Goal: Information Seeking & Learning: Learn about a topic

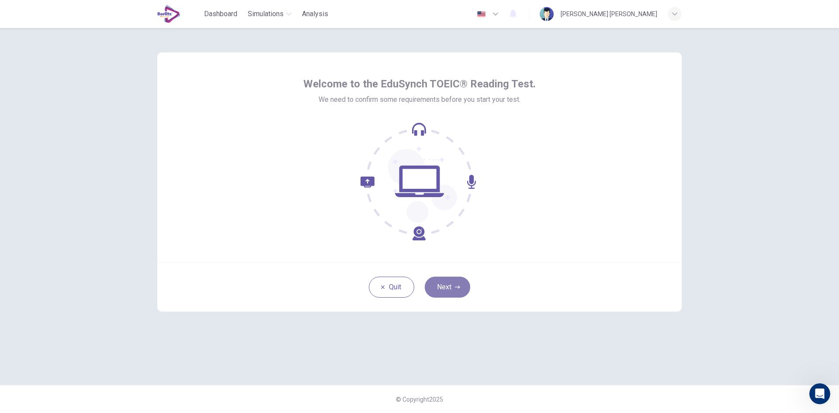
click at [455, 288] on icon "button" at bounding box center [457, 286] width 5 height 5
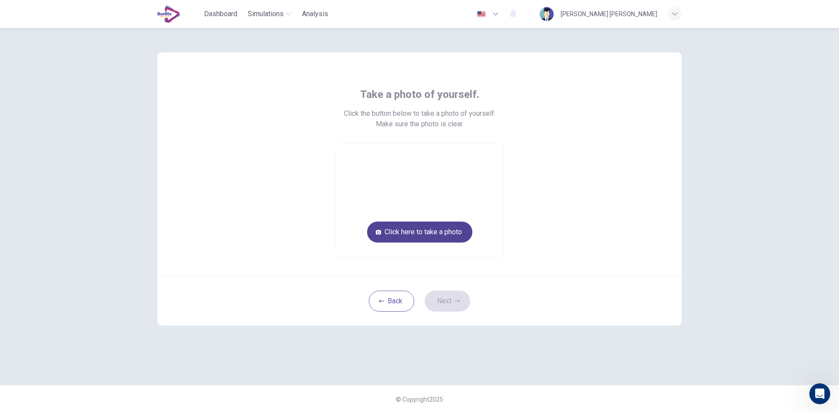
click at [440, 234] on button "Click here to take a photo" at bounding box center [419, 232] width 105 height 21
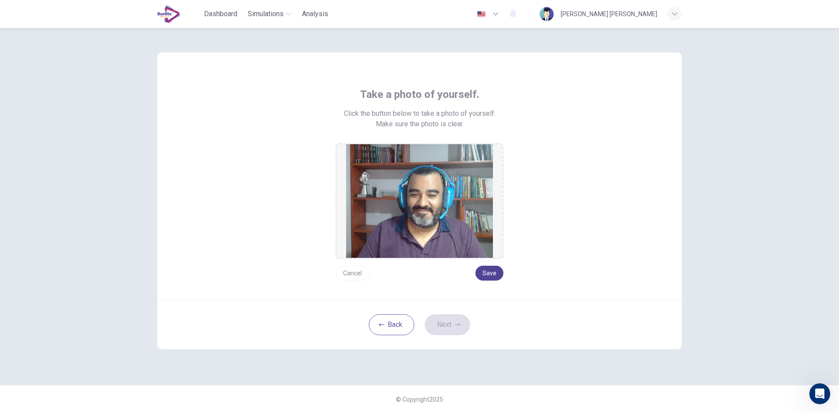
click at [499, 272] on button "Save" at bounding box center [489, 273] width 28 height 15
click at [458, 327] on icon "button" at bounding box center [457, 324] width 5 height 5
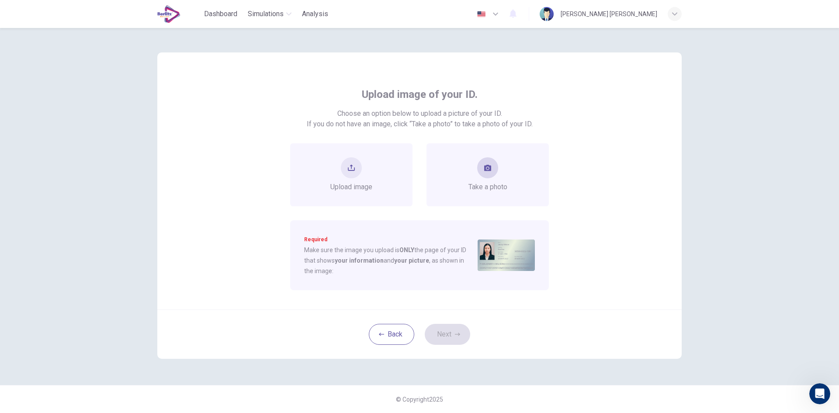
click at [493, 170] on button "take photo" at bounding box center [487, 167] width 21 height 21
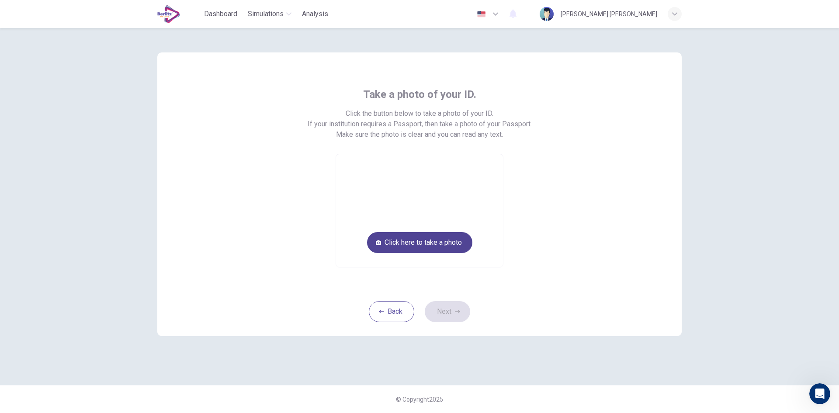
click at [456, 238] on button "Click here to take a photo" at bounding box center [419, 242] width 105 height 21
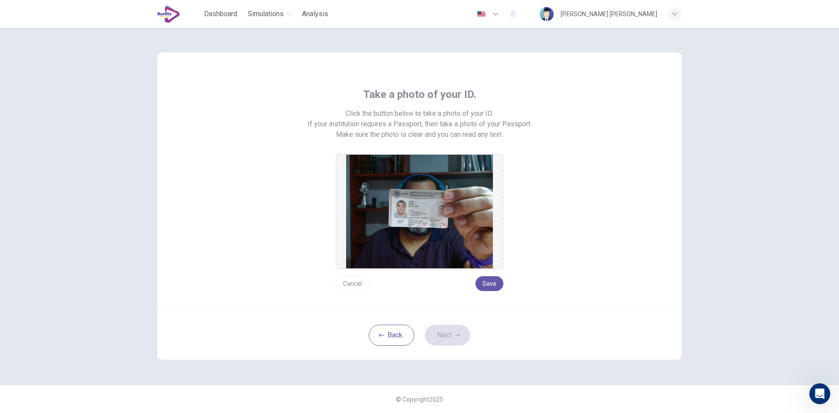
click at [344, 285] on button "Cancel" at bounding box center [353, 283] width 34 height 15
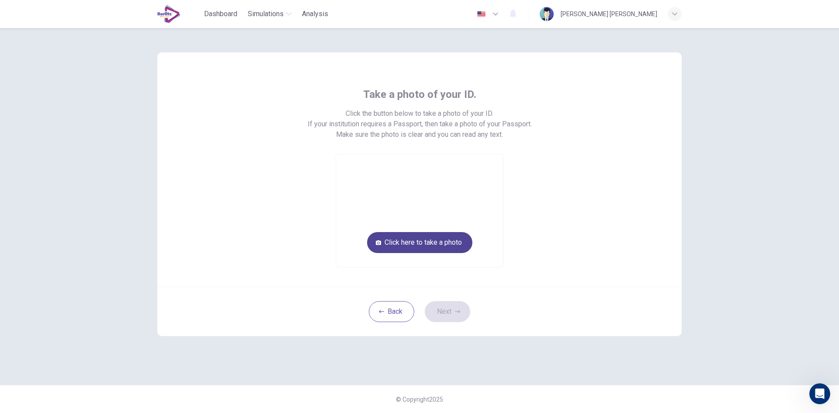
click at [428, 245] on button "Click here to take a photo" at bounding box center [419, 242] width 105 height 21
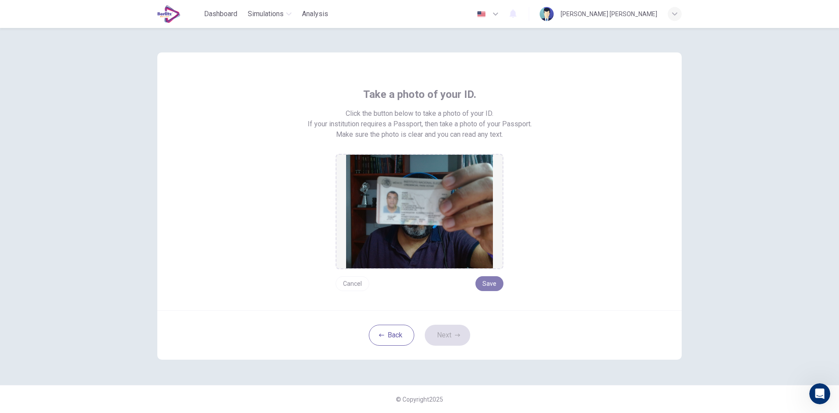
click at [488, 284] on button "Save" at bounding box center [489, 283] width 28 height 15
click at [453, 332] on button "Next" at bounding box center [447, 335] width 45 height 21
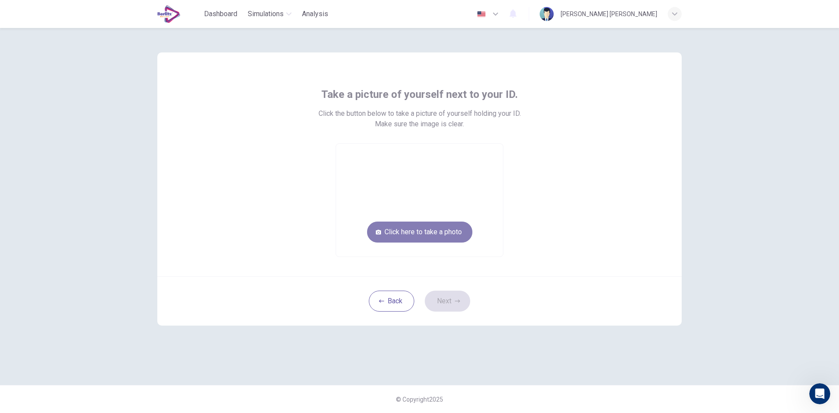
click at [428, 231] on button "Click here to take a photo" at bounding box center [419, 232] width 105 height 21
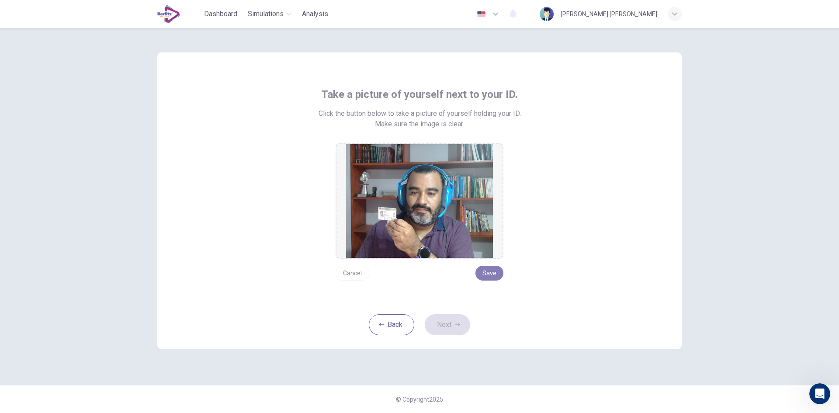
click at [489, 275] on button "Save" at bounding box center [489, 273] width 28 height 15
click at [437, 318] on button "Next" at bounding box center [447, 324] width 45 height 21
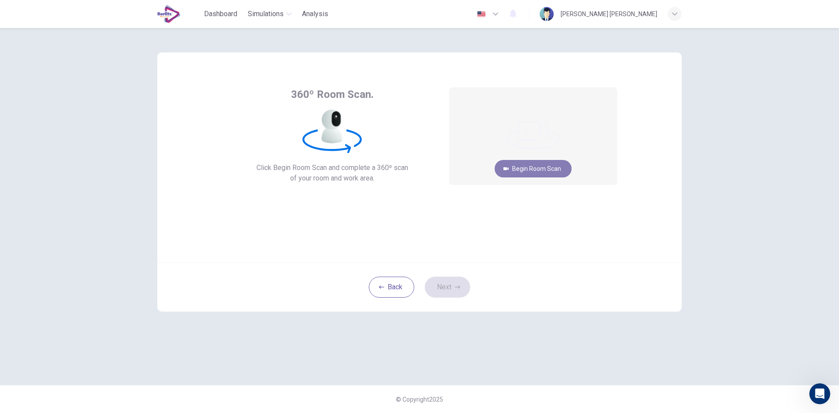
click at [515, 167] on button "Begin Room Scan" at bounding box center [533, 168] width 77 height 17
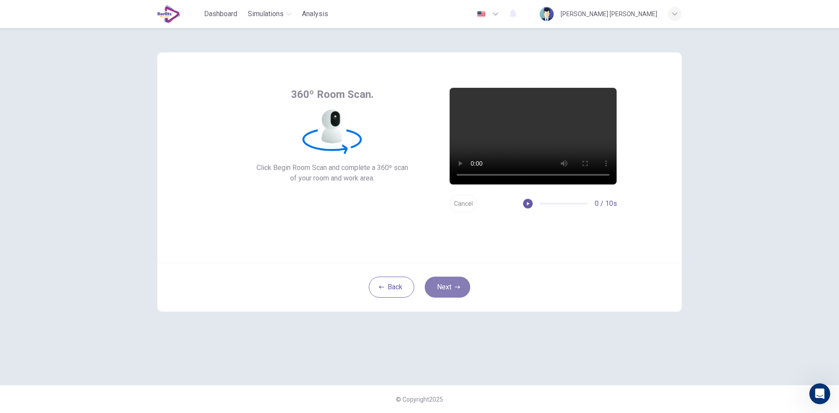
click at [457, 283] on button "Next" at bounding box center [447, 287] width 45 height 21
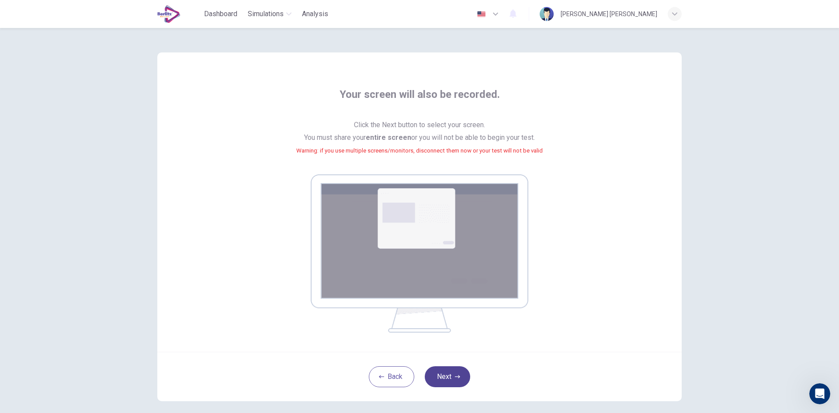
click at [455, 377] on icon "button" at bounding box center [457, 376] width 5 height 5
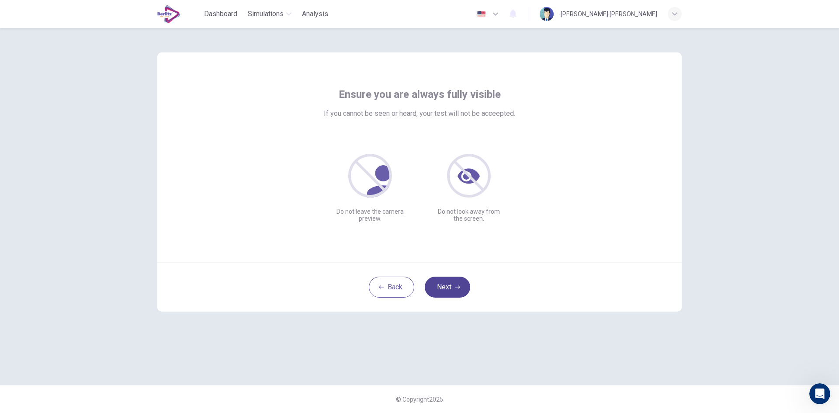
click at [440, 286] on button "Next" at bounding box center [447, 287] width 45 height 21
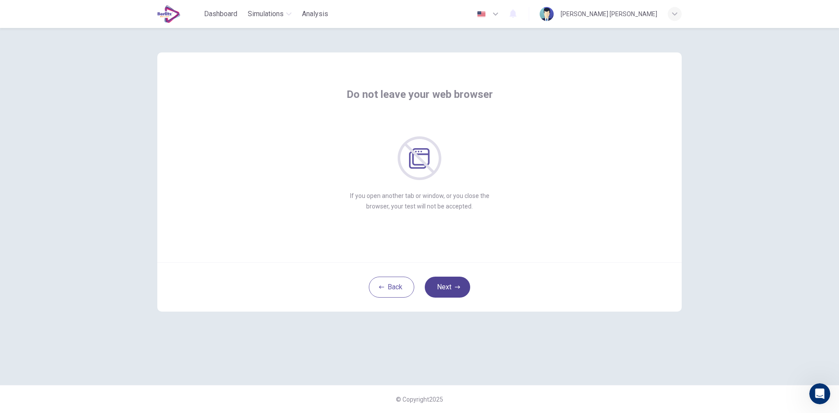
click at [455, 283] on button "Next" at bounding box center [447, 287] width 45 height 21
click at [448, 284] on button "Next" at bounding box center [447, 287] width 45 height 21
click at [445, 287] on button "Next" at bounding box center [447, 287] width 45 height 21
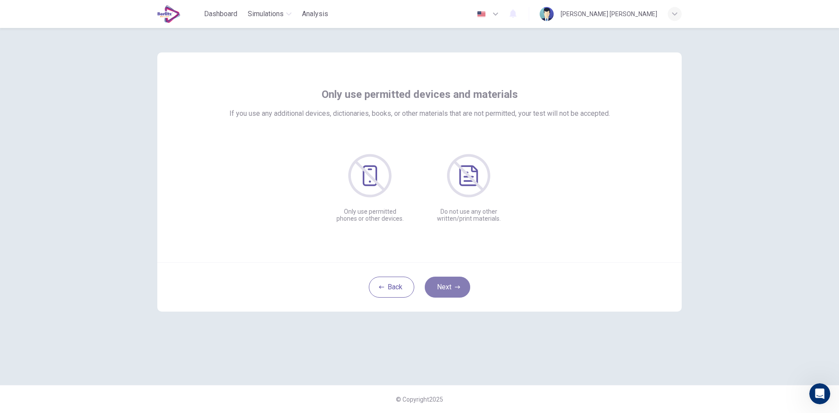
click at [445, 287] on button "Next" at bounding box center [447, 287] width 45 height 21
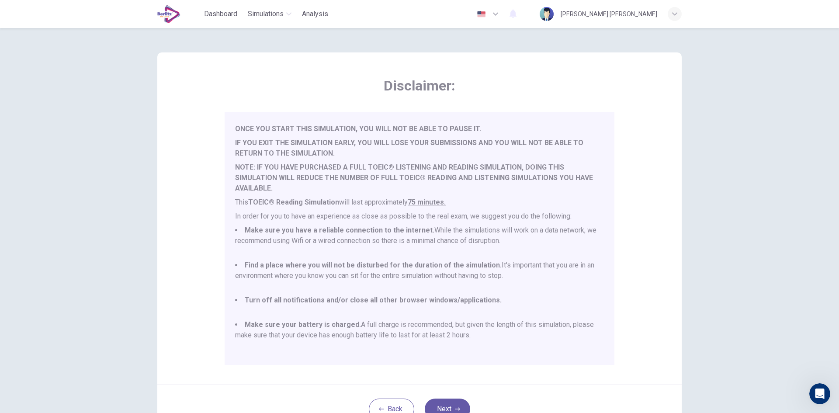
scroll to position [23, 0]
click at [446, 401] on button "Next" at bounding box center [447, 409] width 45 height 21
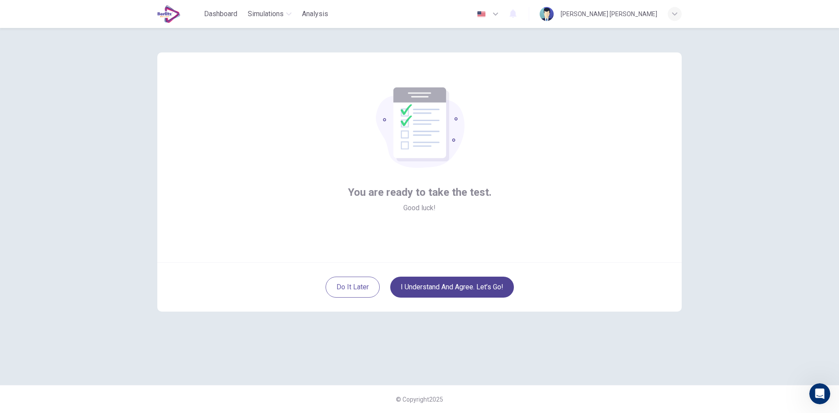
click at [466, 285] on button "I understand and agree. Let’s go!" at bounding box center [452, 287] width 124 height 21
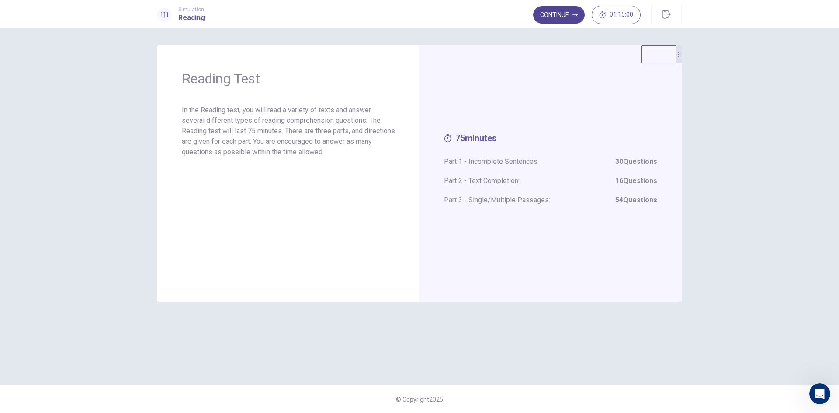
click at [554, 18] on button "Continue" at bounding box center [559, 14] width 52 height 17
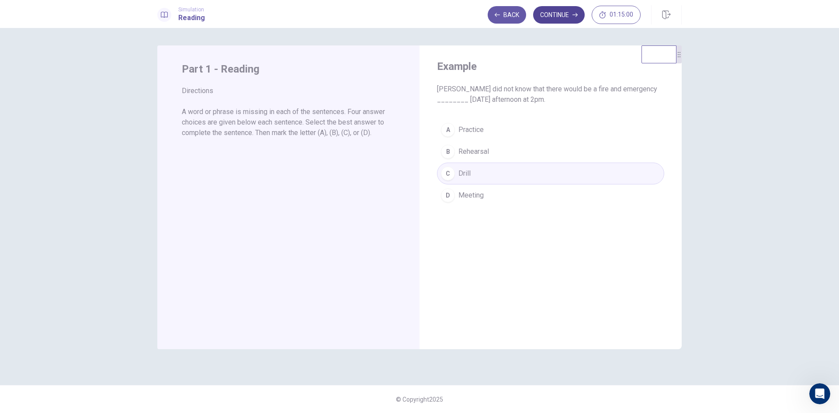
click at [561, 14] on button "Continue" at bounding box center [559, 14] width 52 height 17
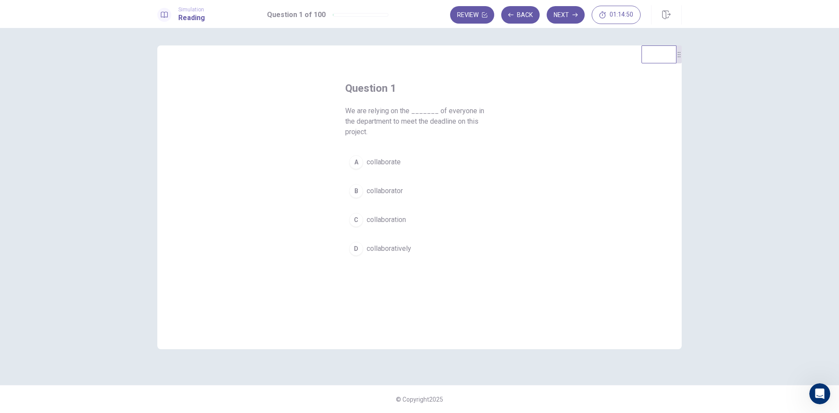
click at [358, 220] on div "C" at bounding box center [356, 220] width 14 height 14
click at [565, 18] on button "Next" at bounding box center [566, 14] width 38 height 17
click at [358, 242] on div "D" at bounding box center [356, 249] width 14 height 14
click at [575, 15] on icon "button" at bounding box center [574, 15] width 5 height 4
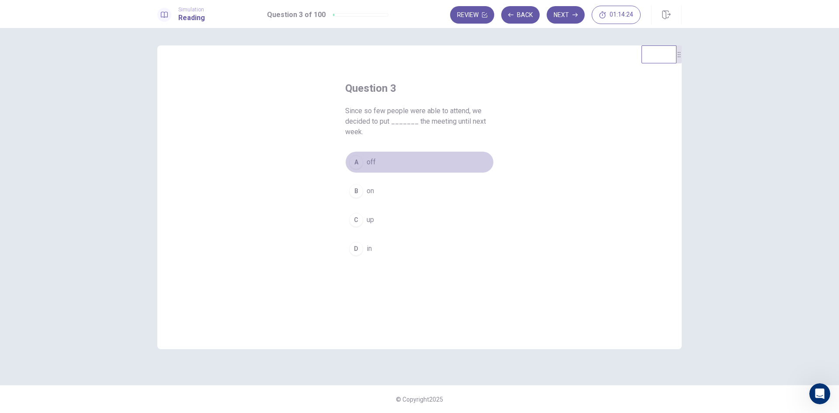
click at [354, 161] on div "A" at bounding box center [356, 162] width 14 height 14
click at [561, 13] on button "Next" at bounding box center [566, 14] width 38 height 17
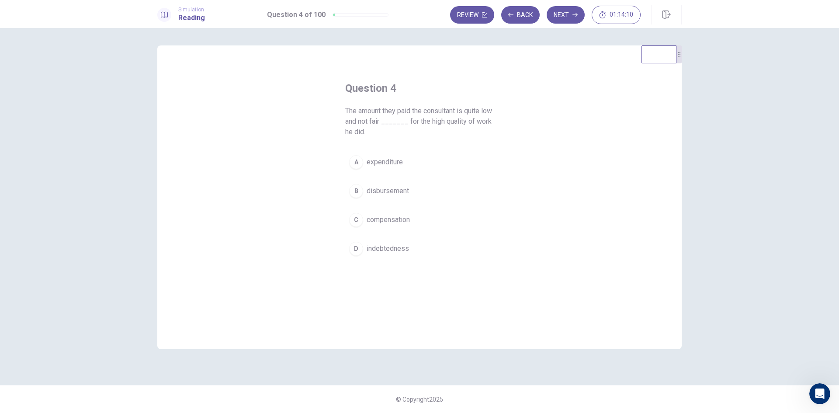
click at [358, 218] on div "C" at bounding box center [356, 220] width 14 height 14
click at [575, 6] on button "Next" at bounding box center [566, 14] width 38 height 17
click at [373, 190] on span "prime" at bounding box center [375, 191] width 17 height 10
click at [573, 17] on icon "button" at bounding box center [574, 14] width 5 height 5
click at [369, 191] on span "between" at bounding box center [380, 191] width 27 height 10
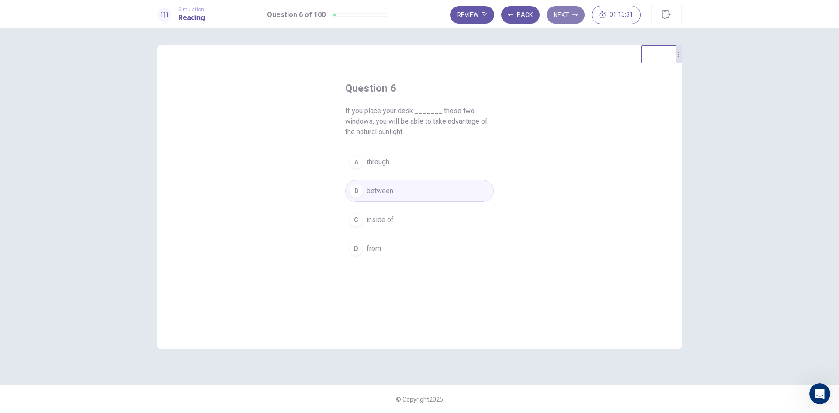
click at [556, 15] on button "Next" at bounding box center [566, 14] width 38 height 17
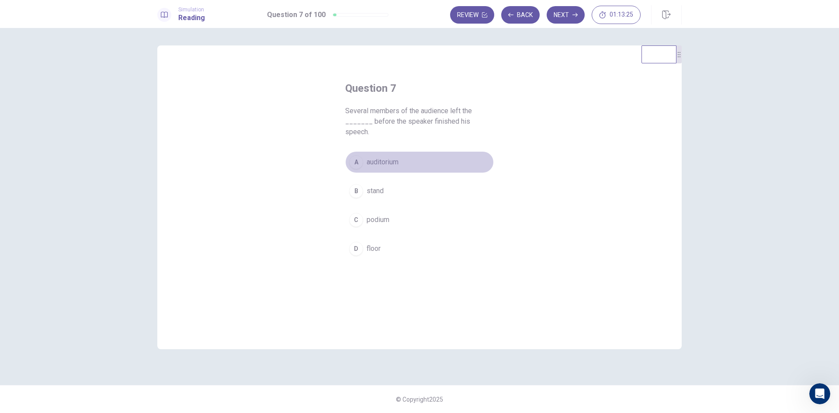
click at [380, 157] on span "auditorium" at bounding box center [383, 162] width 32 height 10
click at [571, 17] on button "Next" at bounding box center [566, 14] width 38 height 17
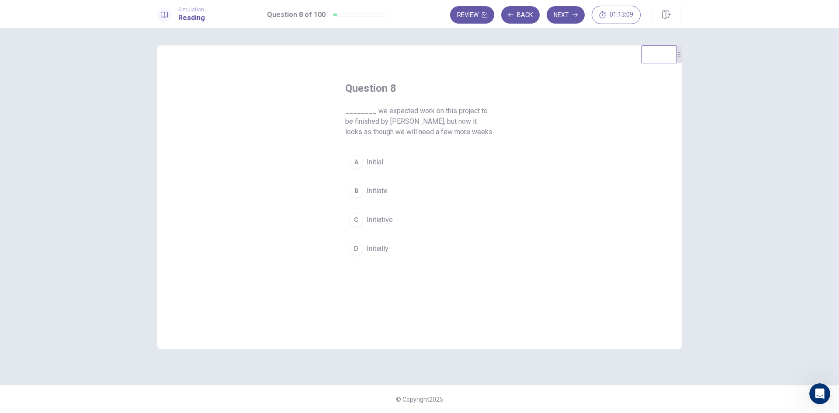
click at [373, 248] on span "Initially" at bounding box center [378, 248] width 22 height 10
click at [565, 15] on button "Next" at bounding box center [566, 14] width 38 height 17
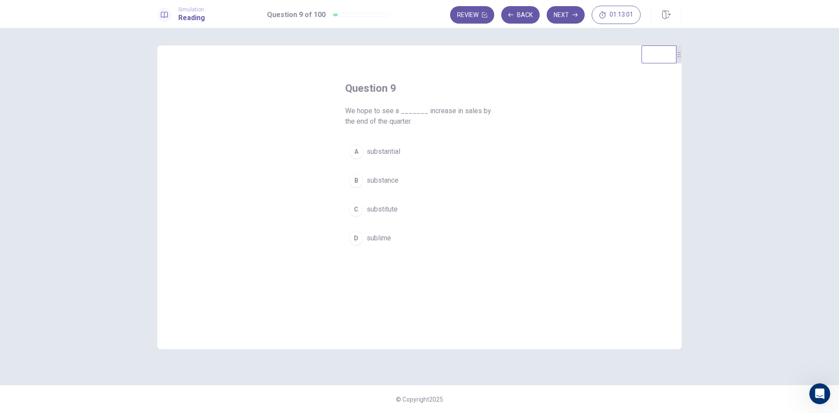
click at [357, 153] on div "A" at bounding box center [356, 152] width 14 height 14
click at [568, 20] on button "Next" at bounding box center [566, 14] width 38 height 17
click at [354, 208] on div "C" at bounding box center [356, 209] width 14 height 14
click at [567, 20] on button "Next" at bounding box center [566, 14] width 38 height 17
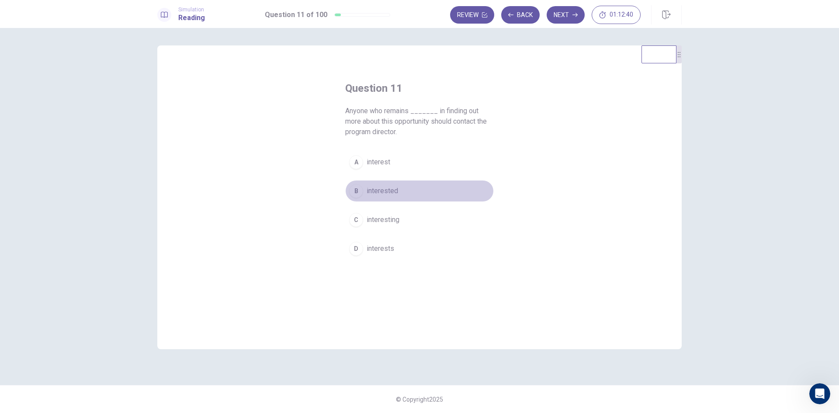
click at [357, 193] on div "B" at bounding box center [356, 191] width 14 height 14
click at [568, 16] on button "Next" at bounding box center [566, 14] width 38 height 17
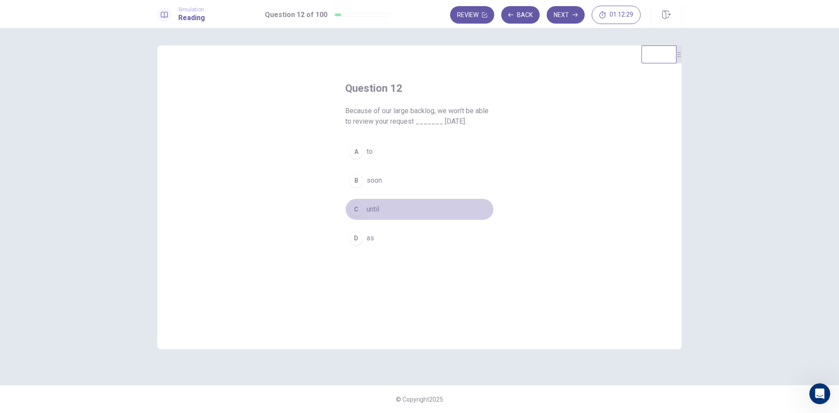
click at [360, 211] on div "C" at bounding box center [356, 209] width 14 height 14
click at [568, 17] on button "Next" at bounding box center [566, 14] width 38 height 17
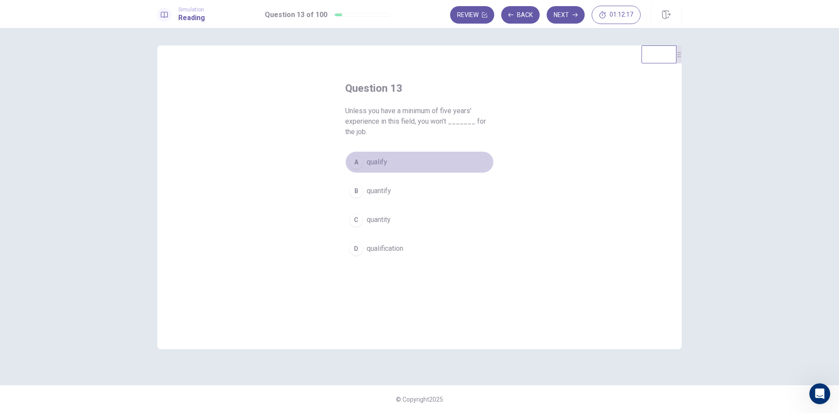
click at [350, 159] on div "A" at bounding box center [356, 162] width 14 height 14
click at [565, 17] on button "Next" at bounding box center [566, 14] width 38 height 17
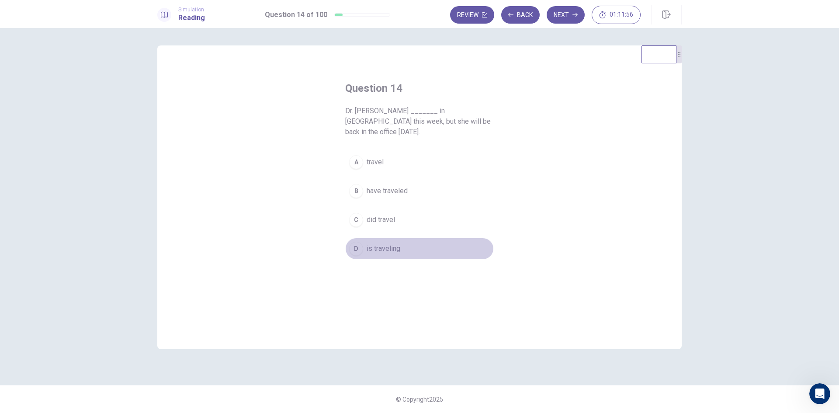
click at [354, 242] on div "D" at bounding box center [356, 249] width 14 height 14
click at [573, 14] on icon "button" at bounding box center [574, 14] width 5 height 5
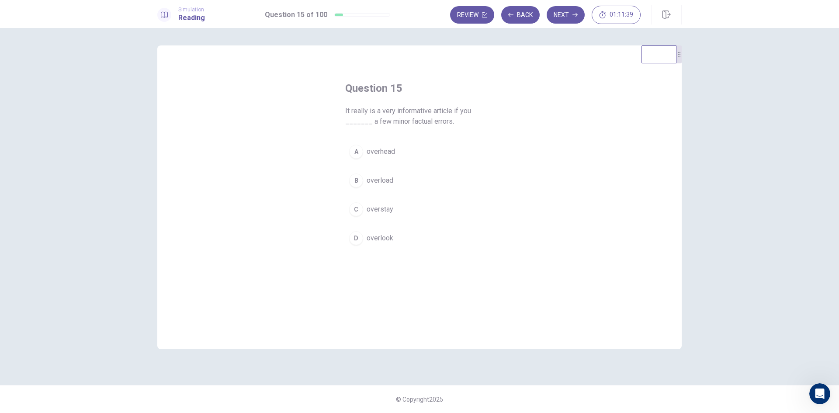
click at [354, 242] on div "D" at bounding box center [356, 238] width 14 height 14
click at [569, 17] on button "Next" at bounding box center [566, 14] width 38 height 17
click at [356, 182] on div "B" at bounding box center [356, 180] width 14 height 14
click at [578, 11] on button "Next" at bounding box center [566, 14] width 38 height 17
click at [360, 154] on div "A" at bounding box center [356, 152] width 14 height 14
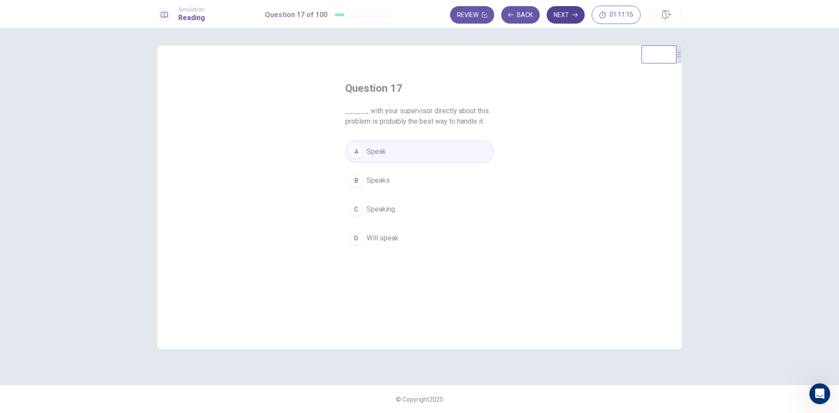
click at [565, 18] on button "Next" at bounding box center [566, 14] width 38 height 17
click at [358, 152] on div "A" at bounding box center [356, 152] width 14 height 14
click at [571, 16] on button "Next" at bounding box center [566, 14] width 38 height 17
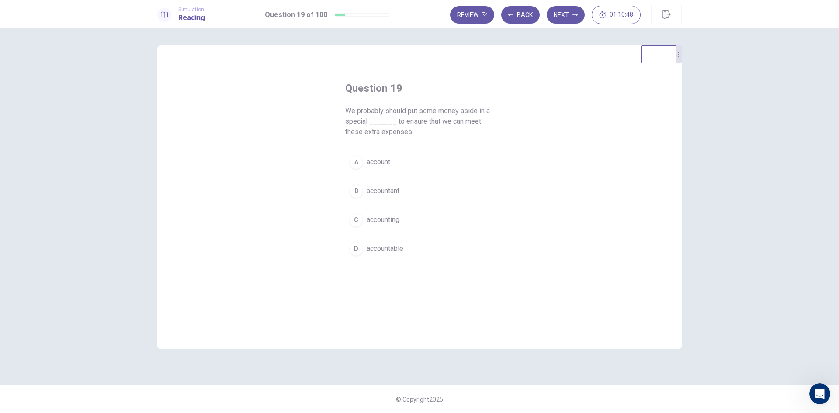
click at [360, 159] on div "A" at bounding box center [356, 162] width 14 height 14
click at [567, 17] on button "Next" at bounding box center [566, 14] width 38 height 17
click at [355, 192] on div "B" at bounding box center [356, 191] width 14 height 14
click at [564, 16] on button "Next" at bounding box center [566, 14] width 38 height 17
click at [360, 249] on div "D" at bounding box center [356, 249] width 14 height 14
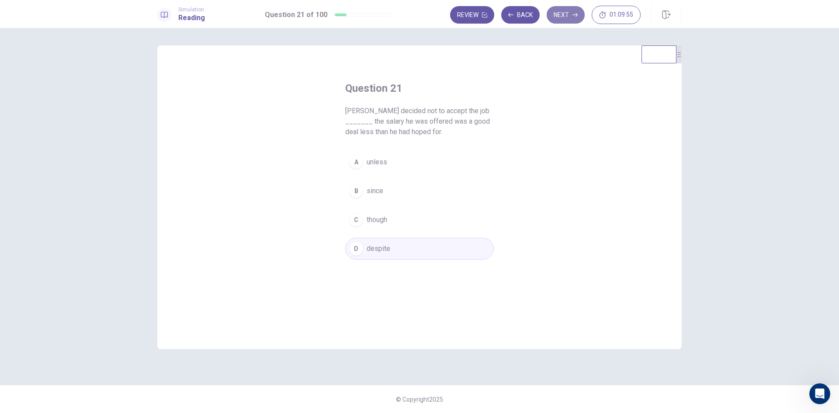
click at [576, 14] on icon "button" at bounding box center [574, 15] width 5 height 4
click at [358, 163] on div "A" at bounding box center [356, 162] width 14 height 14
click at [358, 221] on div "C" at bounding box center [356, 220] width 14 height 14
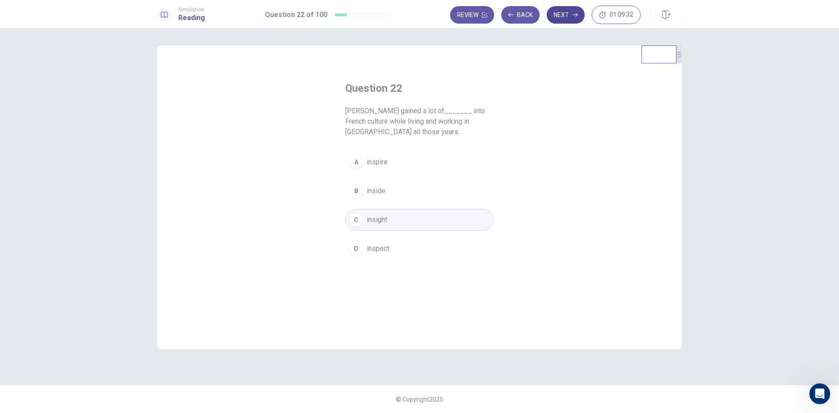
click at [577, 15] on icon "button" at bounding box center [574, 15] width 5 height 4
click at [386, 163] on span "seldom" at bounding box center [378, 162] width 23 height 10
click at [572, 13] on icon "button" at bounding box center [574, 14] width 5 height 5
click at [370, 247] on span "responsibility" at bounding box center [388, 248] width 42 height 10
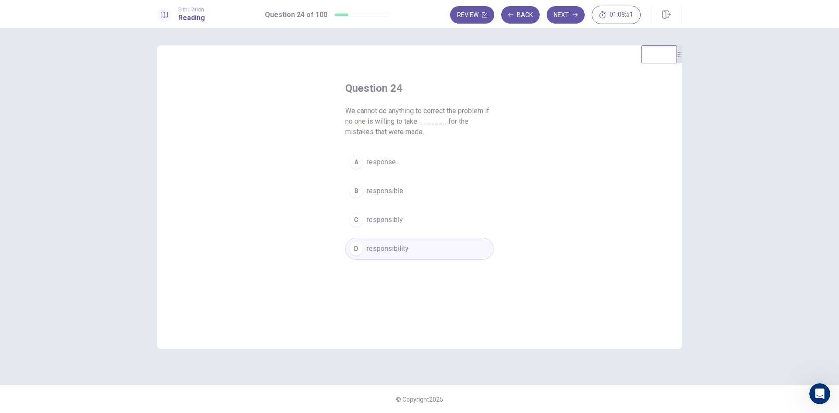
click at [575, 13] on icon "button" at bounding box center [574, 14] width 5 height 5
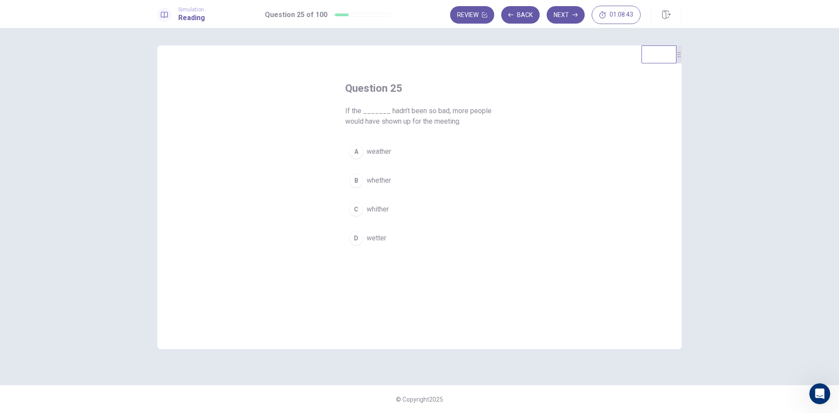
click at [382, 153] on span "weather" at bounding box center [379, 151] width 24 height 10
click at [562, 18] on button "Next" at bounding box center [566, 14] width 38 height 17
click at [358, 151] on div "A" at bounding box center [356, 152] width 14 height 14
click at [565, 18] on button "Next" at bounding box center [566, 14] width 38 height 17
click at [357, 181] on div "B" at bounding box center [356, 180] width 14 height 14
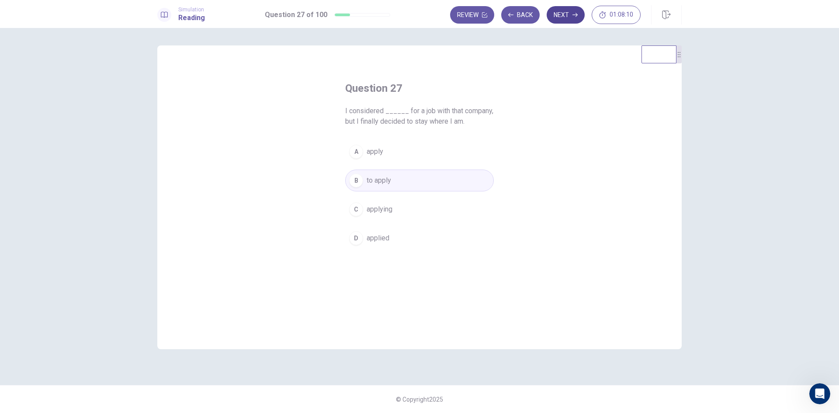
click at [565, 18] on button "Next" at bounding box center [566, 14] width 38 height 17
click at [366, 179] on button "B minimize" at bounding box center [419, 181] width 149 height 22
click at [565, 15] on button "Next" at bounding box center [566, 14] width 38 height 17
click at [366, 178] on button "B agrees" at bounding box center [419, 181] width 149 height 22
click at [565, 10] on button "Next" at bounding box center [566, 14] width 38 height 17
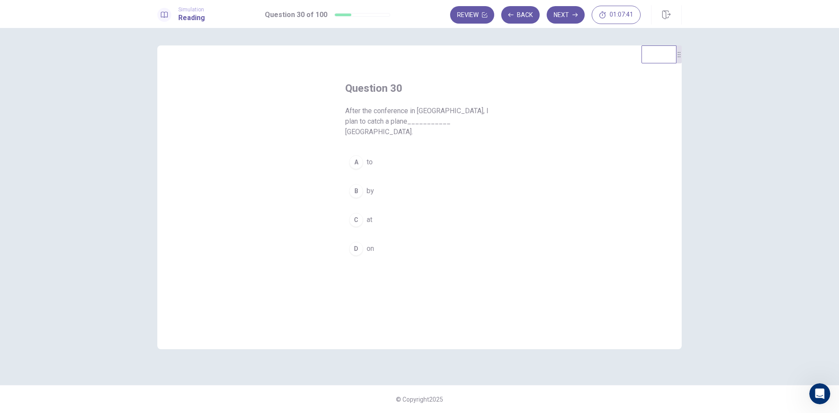
click at [356, 155] on div "A" at bounding box center [356, 162] width 14 height 14
click at [568, 19] on button "Next" at bounding box center [566, 14] width 38 height 17
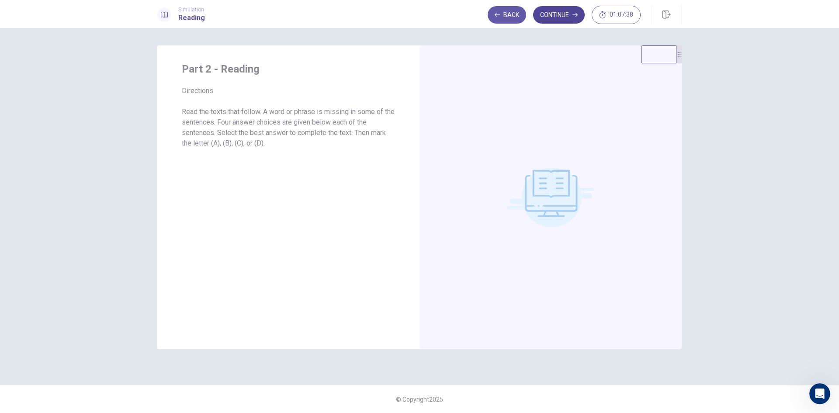
click at [562, 18] on button "Continue" at bounding box center [559, 14] width 52 height 17
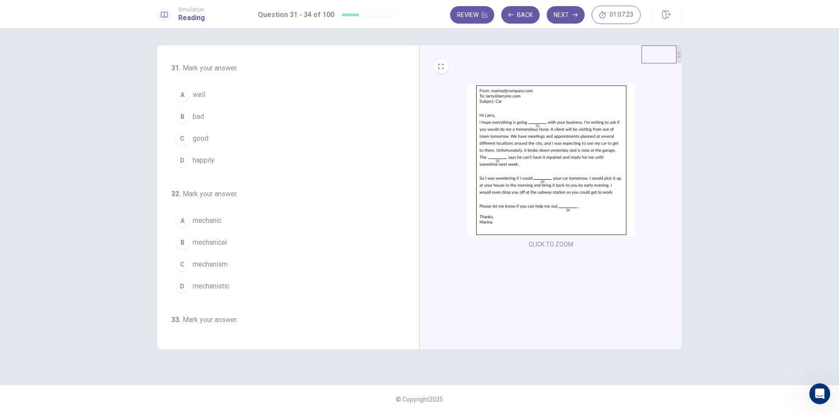
click at [197, 97] on span "well" at bounding box center [199, 95] width 13 height 10
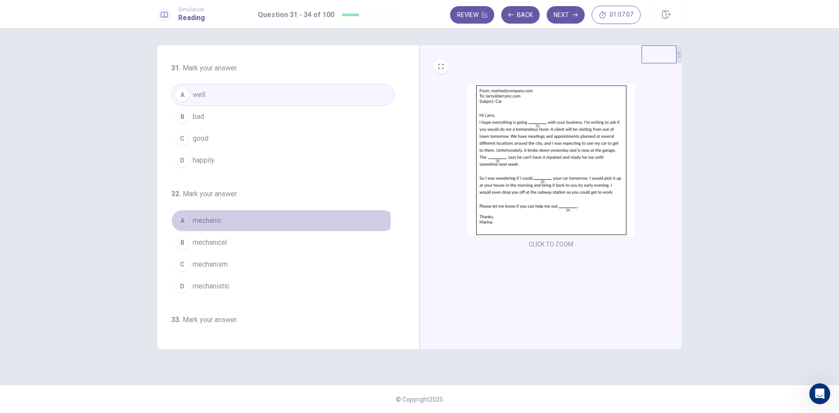
click at [214, 220] on span "mechanic" at bounding box center [207, 220] width 29 height 10
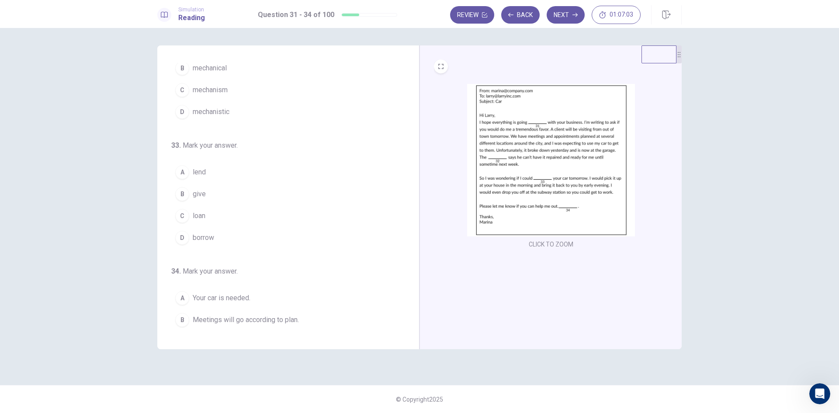
scroll to position [175, 0]
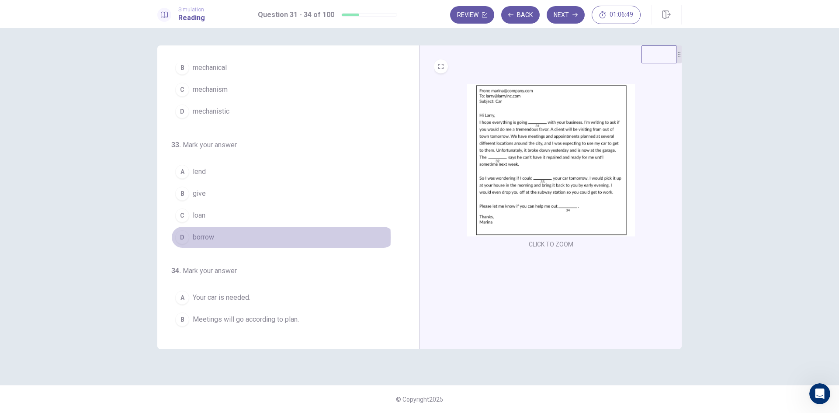
click at [199, 237] on span "borrow" at bounding box center [203, 237] width 21 height 10
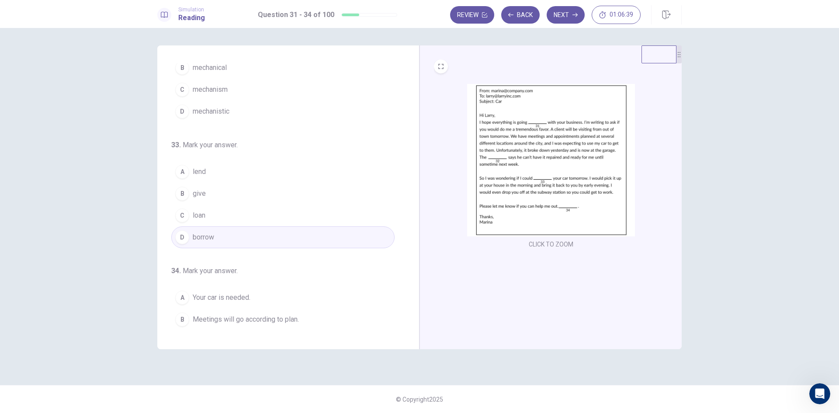
scroll to position [217, 0]
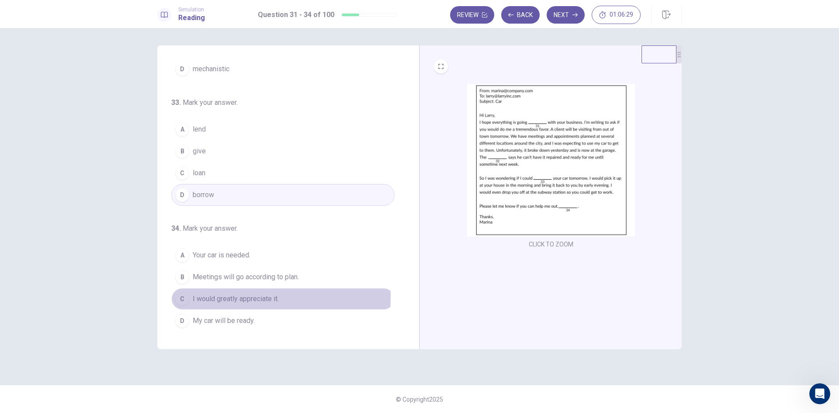
click at [181, 296] on div "C" at bounding box center [182, 299] width 14 height 14
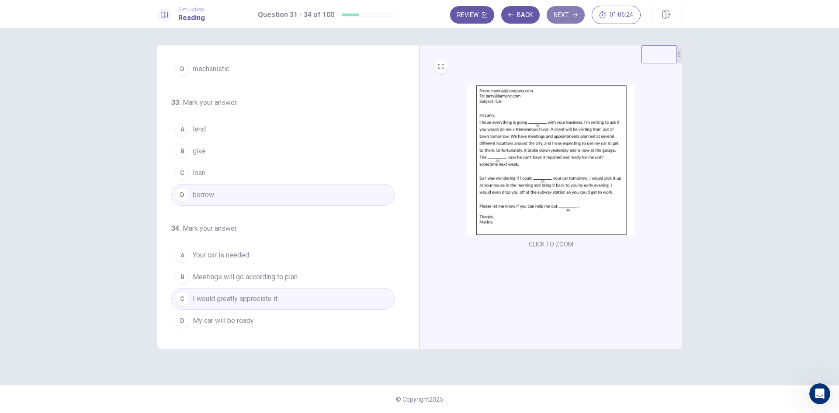
click at [570, 17] on button "Next" at bounding box center [566, 14] width 38 height 17
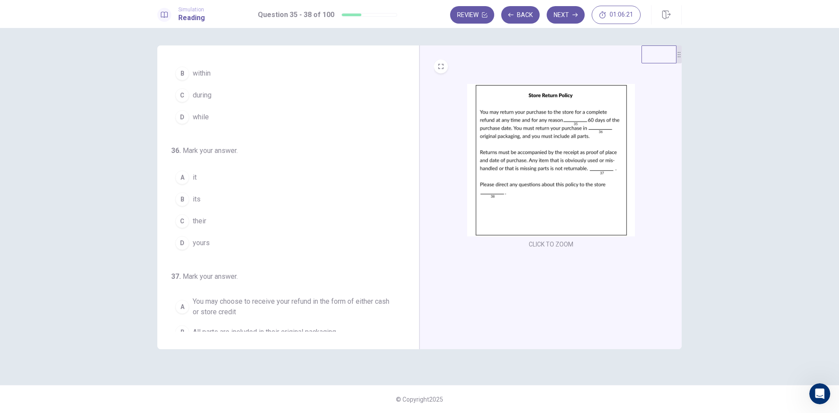
scroll to position [0, 0]
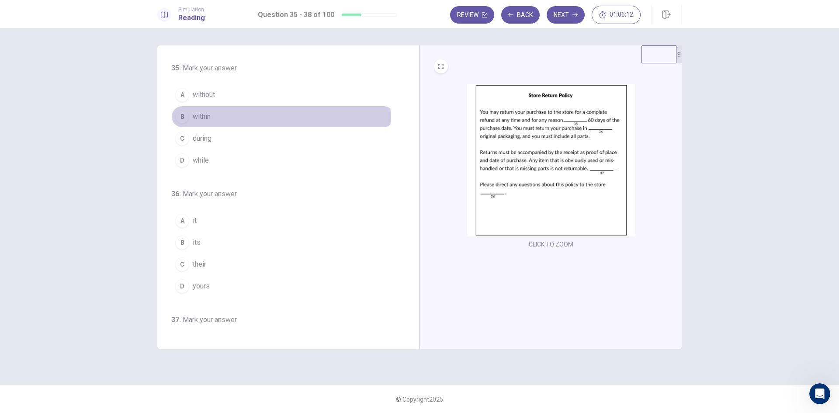
click at [201, 117] on span "within" at bounding box center [202, 116] width 18 height 10
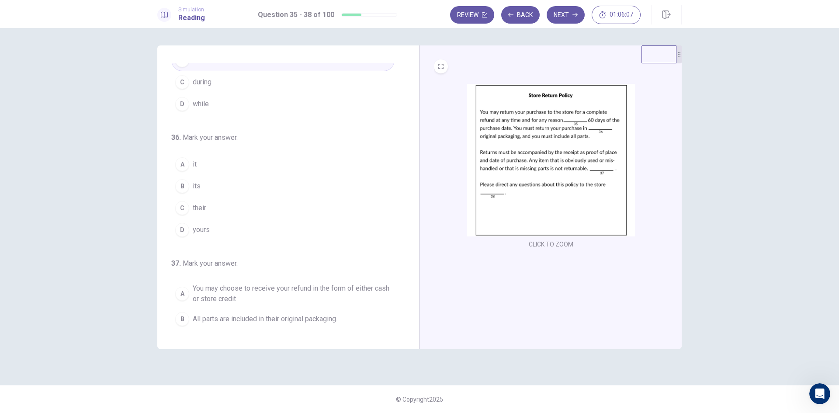
scroll to position [87, 0]
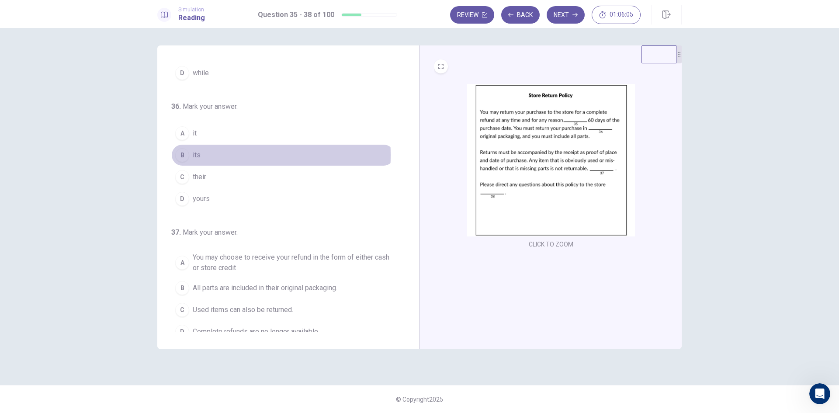
click at [190, 155] on button "B its" at bounding box center [282, 155] width 223 height 22
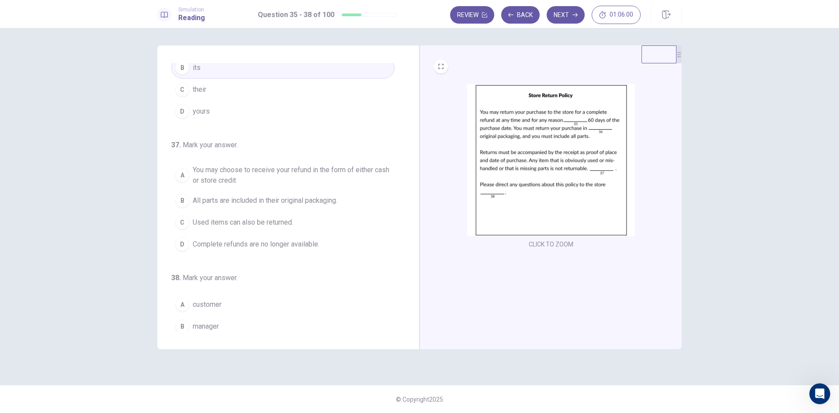
scroll to position [218, 0]
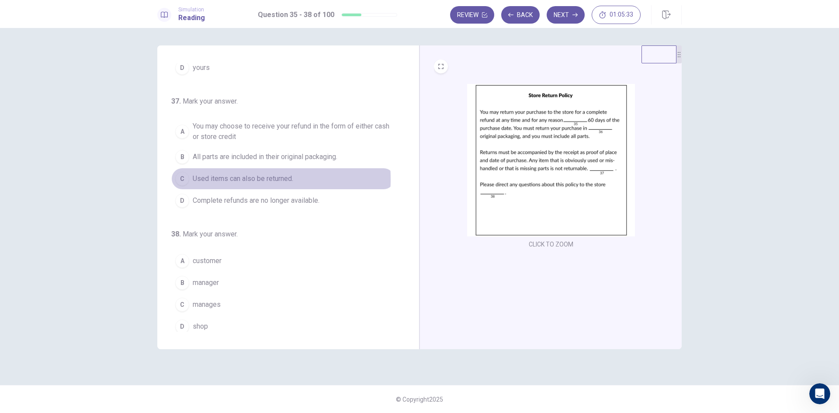
click at [219, 179] on span "Used items can also be returned." at bounding box center [243, 178] width 100 height 10
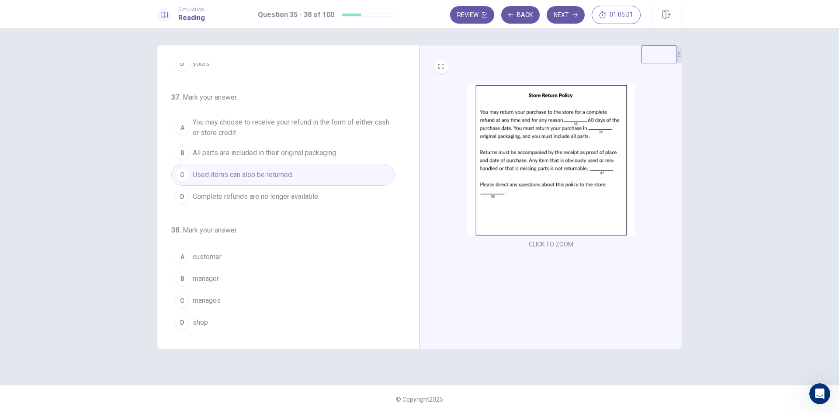
scroll to position [224, 0]
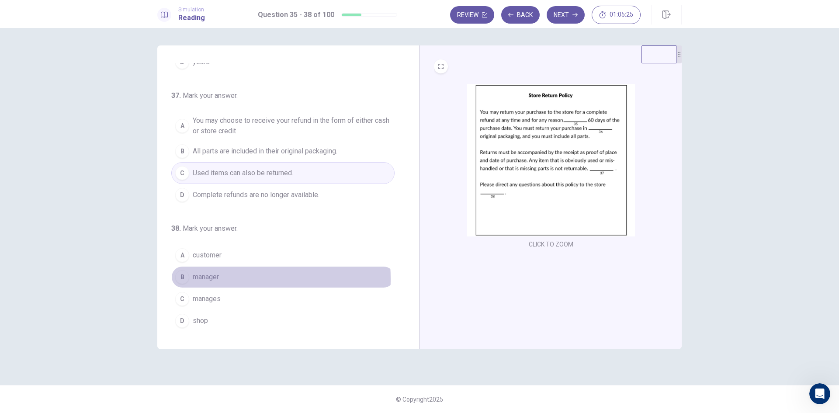
click at [198, 279] on span "manager" at bounding box center [206, 277] width 26 height 10
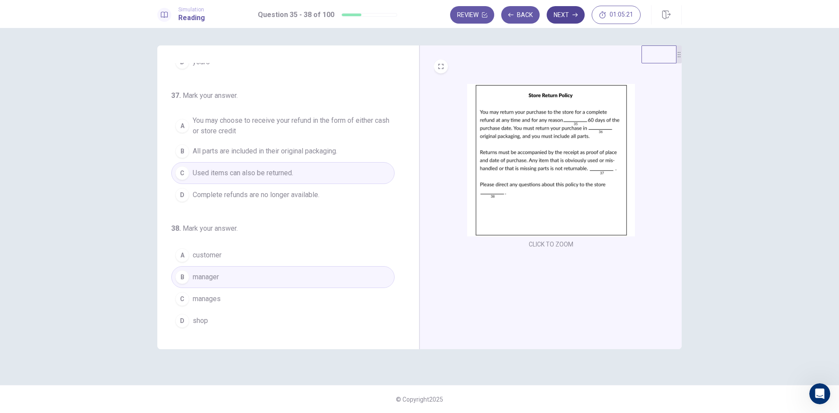
click at [563, 17] on button "Next" at bounding box center [566, 14] width 38 height 17
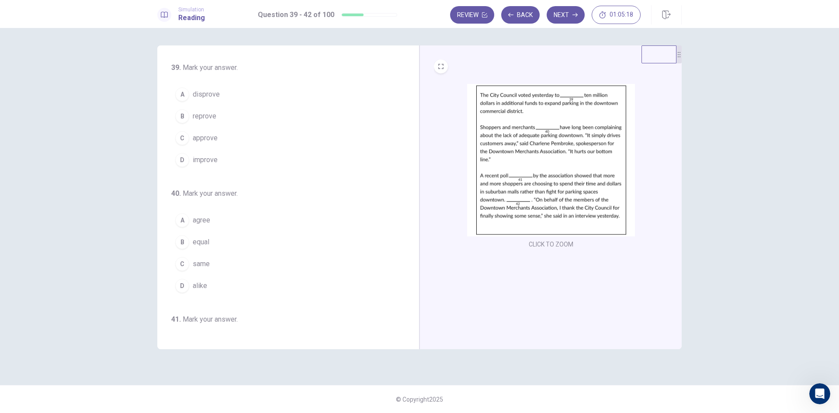
scroll to position [0, 0]
click at [207, 138] on span "approve" at bounding box center [205, 138] width 25 height 10
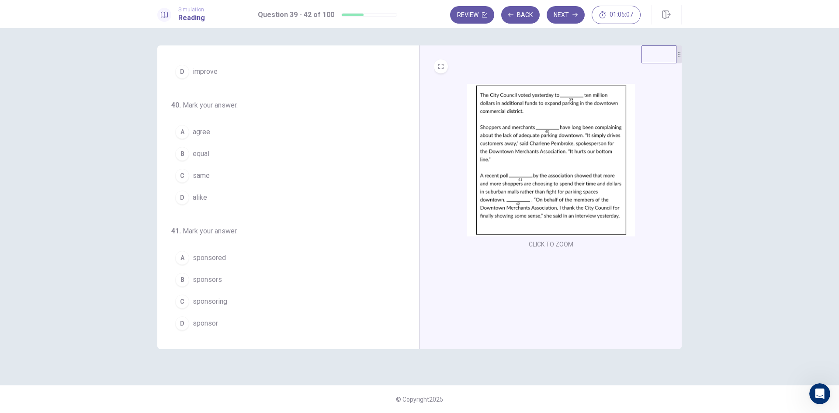
scroll to position [87, 0]
click at [198, 197] on span "alike" at bounding box center [200, 199] width 14 height 10
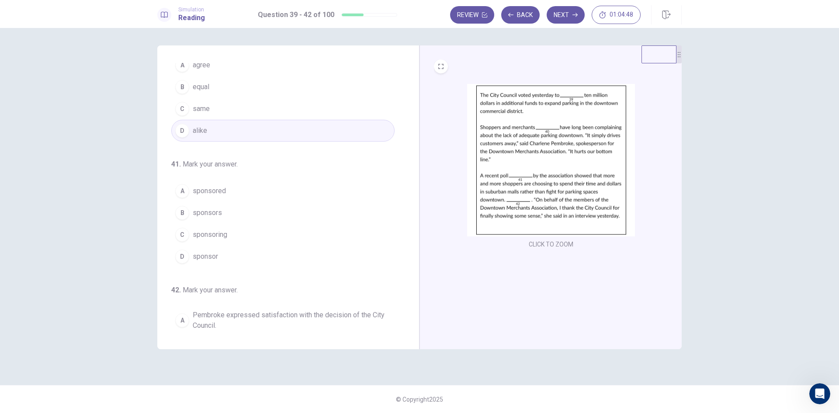
scroll to position [175, 0]
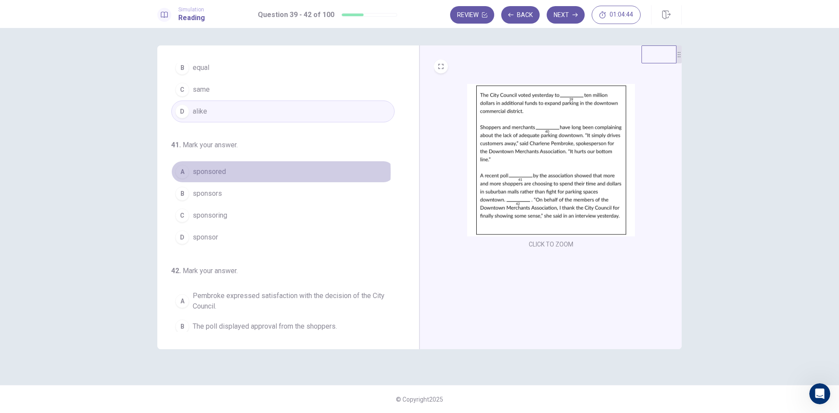
click at [216, 172] on span "sponsored" at bounding box center [209, 171] width 33 height 10
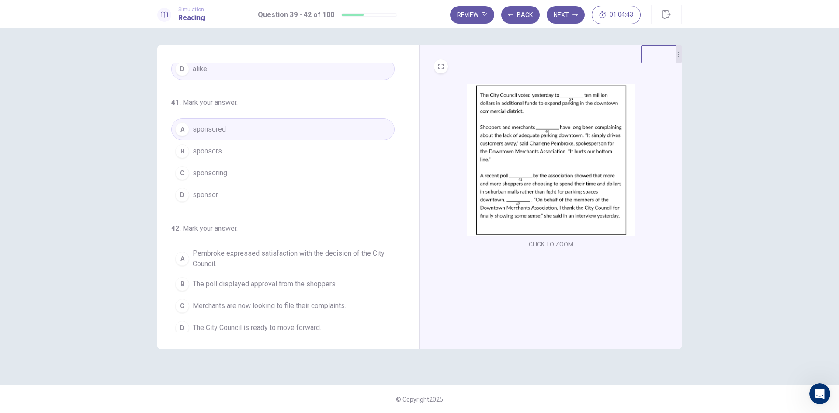
scroll to position [224, 0]
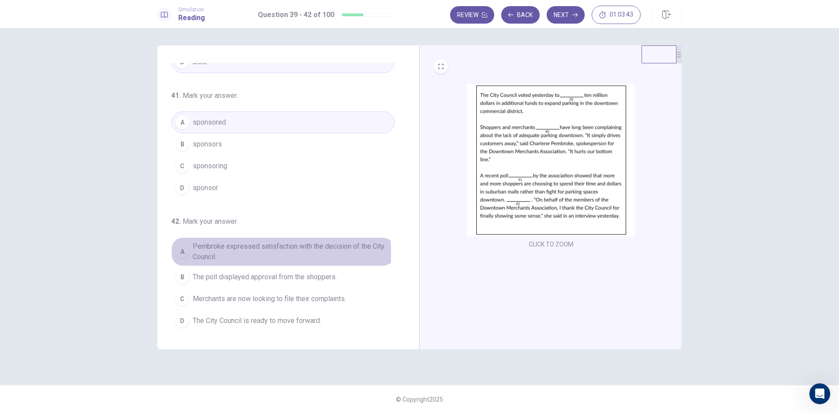
click at [206, 254] on span "Pembroke expressed satisfaction with the decision of the City Council." at bounding box center [292, 251] width 198 height 21
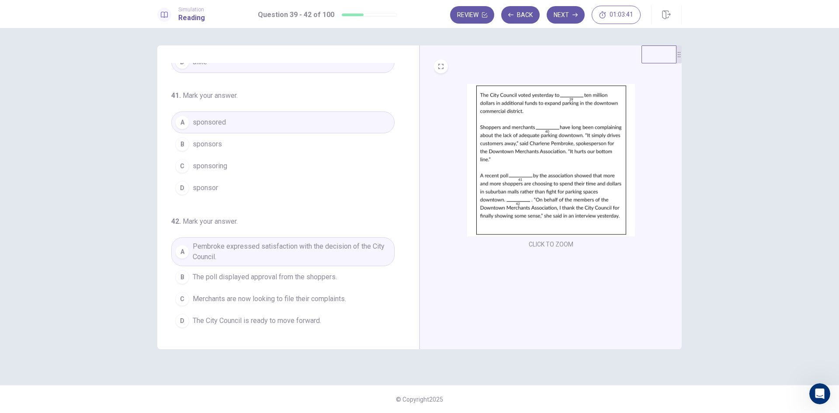
click at [559, 17] on button "Next" at bounding box center [566, 14] width 38 height 17
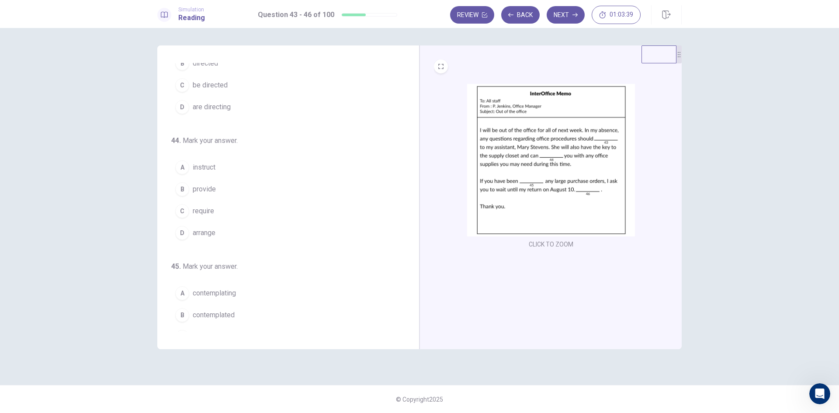
scroll to position [0, 0]
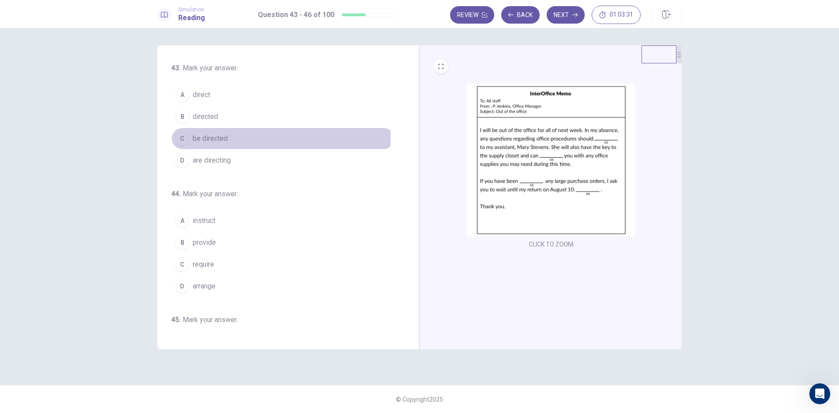
click at [207, 138] on span "be directed" at bounding box center [210, 138] width 35 height 10
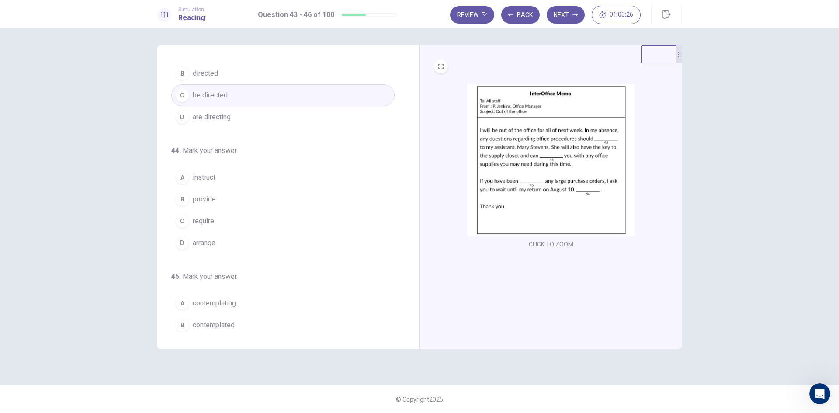
scroll to position [44, 0]
click at [203, 198] on span "provide" at bounding box center [204, 199] width 23 height 10
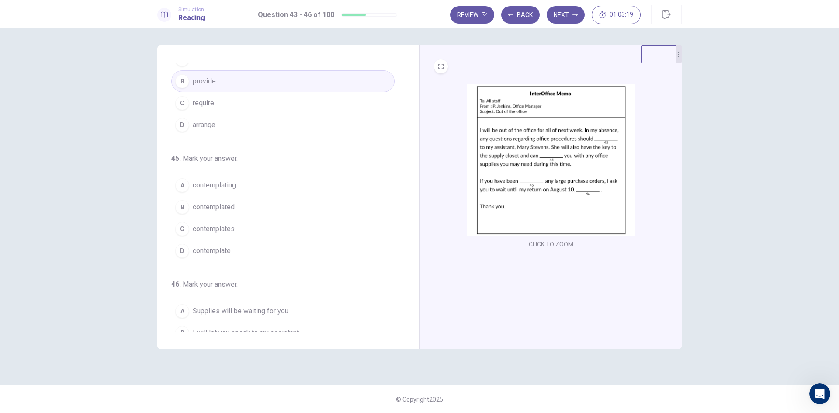
scroll to position [130, 0]
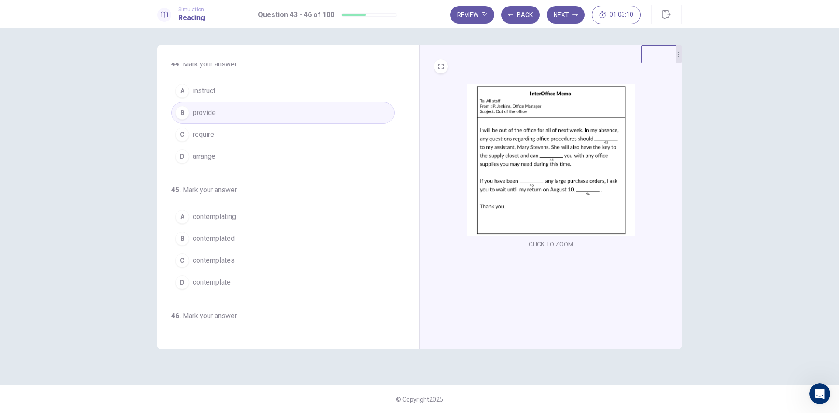
click at [221, 217] on span "contemplating" at bounding box center [214, 216] width 43 height 10
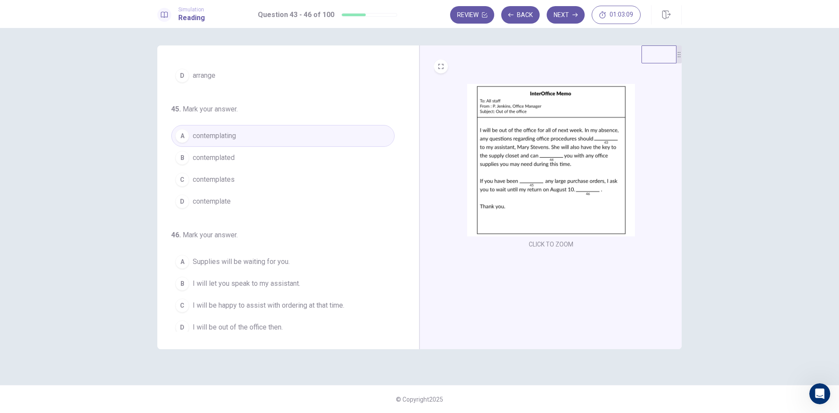
scroll to position [217, 0]
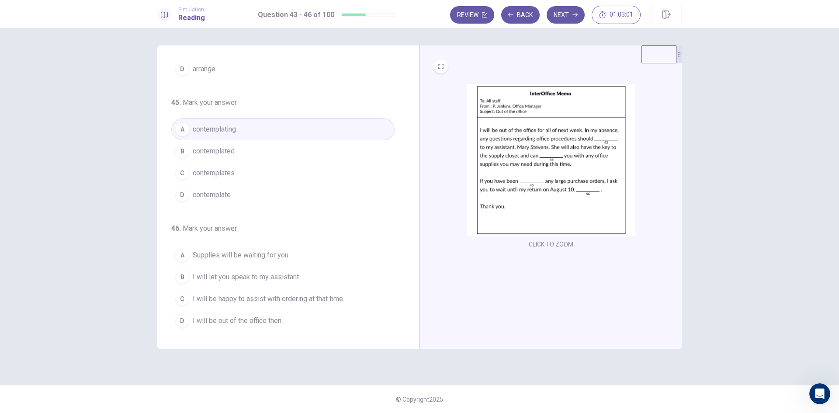
click at [237, 300] on span "I will be happy to assist with ordering at that time." at bounding box center [269, 299] width 152 height 10
click at [565, 19] on button "Next" at bounding box center [566, 14] width 38 height 17
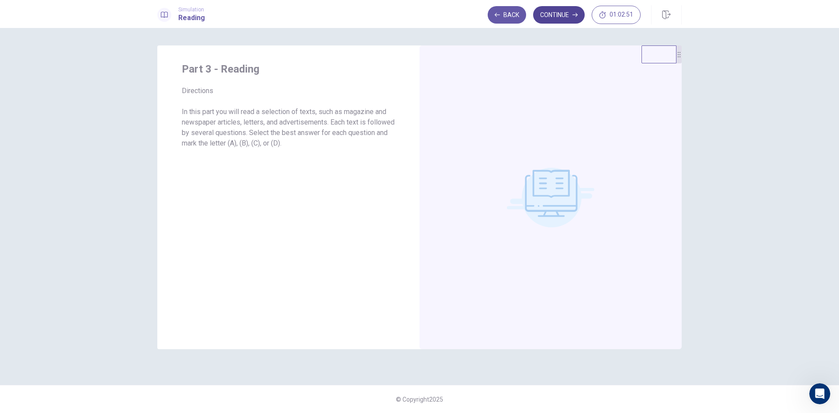
click at [558, 10] on button "Continue" at bounding box center [559, 14] width 52 height 17
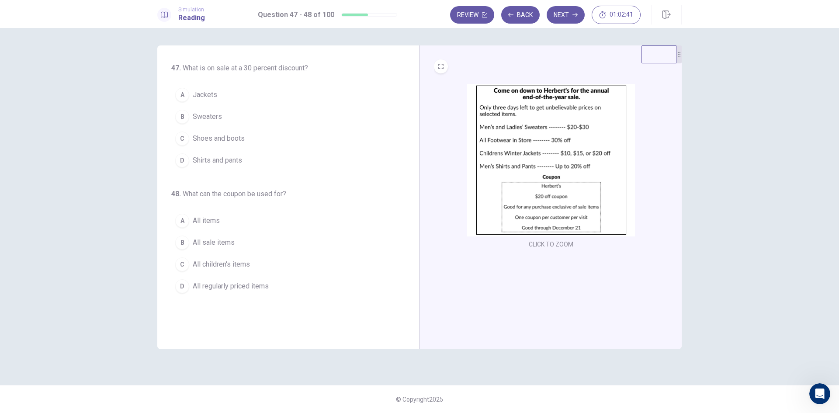
click at [208, 138] on span "Shoes and boots" at bounding box center [219, 138] width 52 height 10
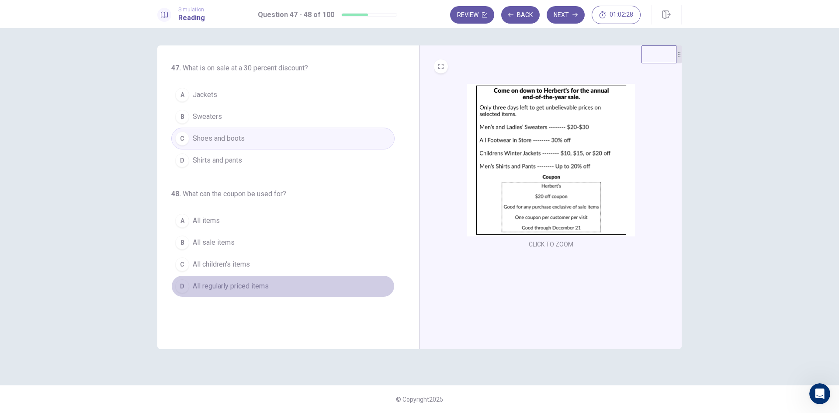
click at [216, 285] on span "All regularly priced items" at bounding box center [231, 286] width 76 height 10
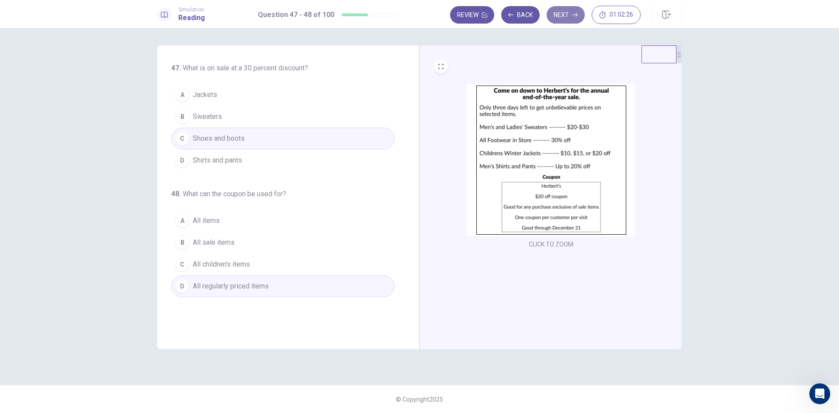
click at [573, 18] on button "Next" at bounding box center [566, 14] width 38 height 17
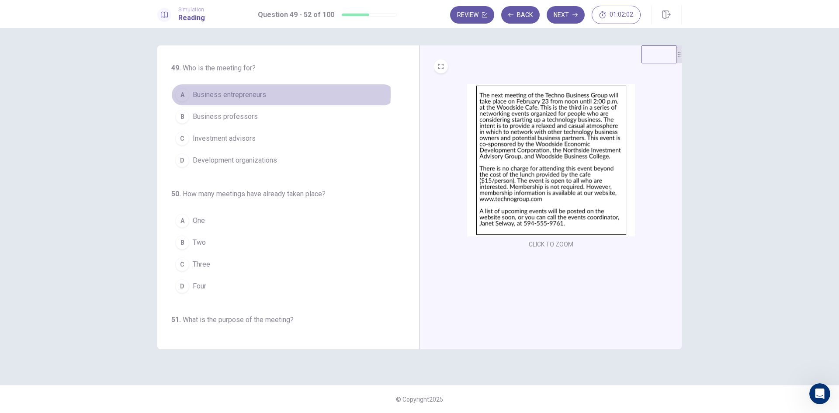
click at [248, 94] on span "Business entrepreneurs" at bounding box center [229, 95] width 73 height 10
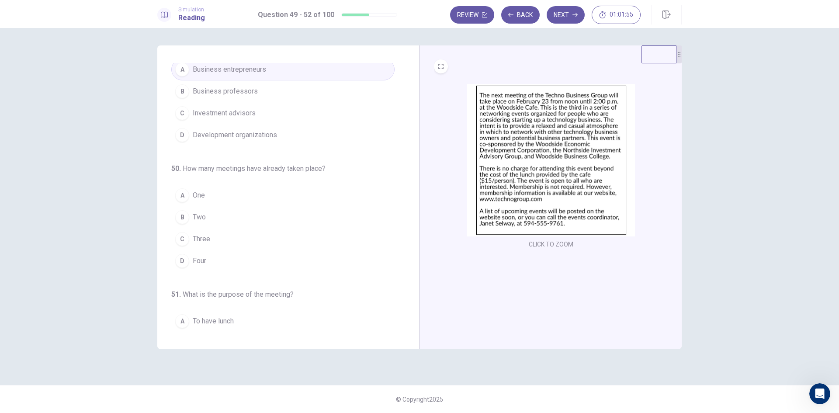
scroll to position [44, 0]
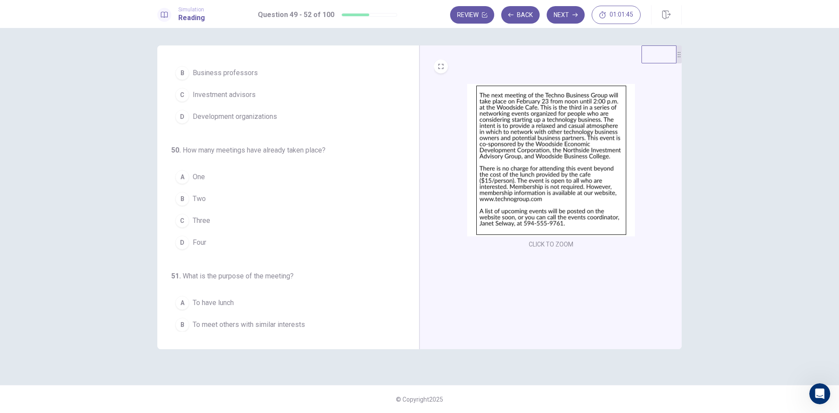
click at [182, 203] on div "B" at bounding box center [182, 199] width 14 height 14
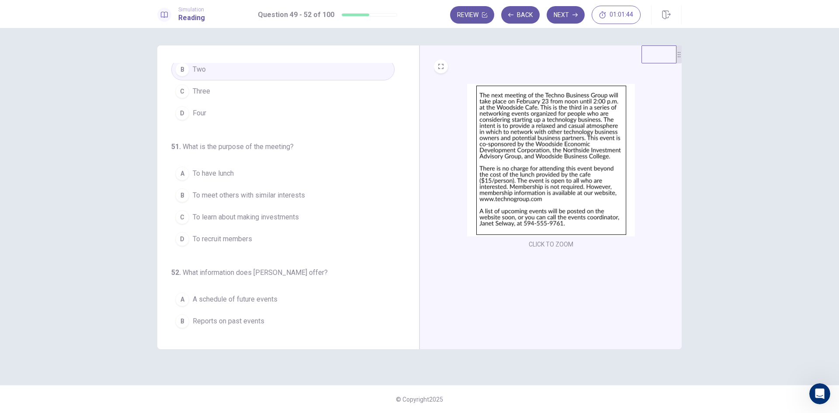
scroll to position [217, 0]
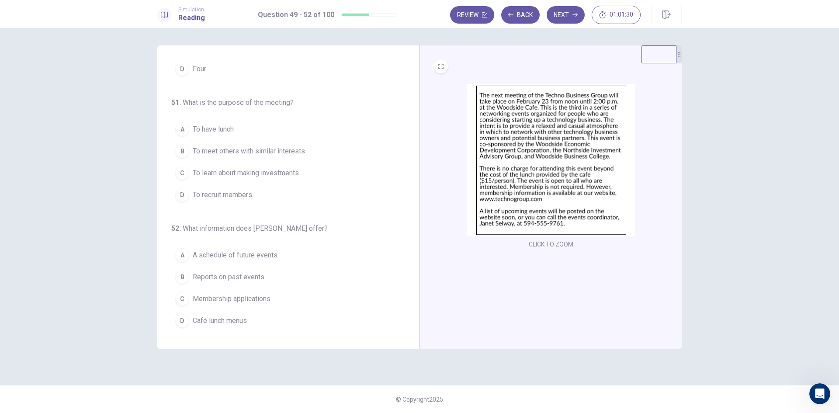
click at [288, 150] on span "To meet others with similar interests" at bounding box center [249, 151] width 112 height 10
click at [220, 256] on span "A schedule of future events" at bounding box center [235, 255] width 85 height 10
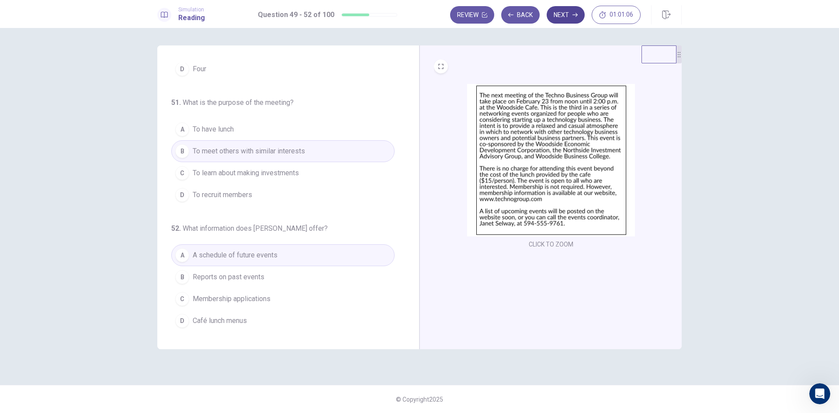
click at [566, 17] on button "Next" at bounding box center [566, 14] width 38 height 17
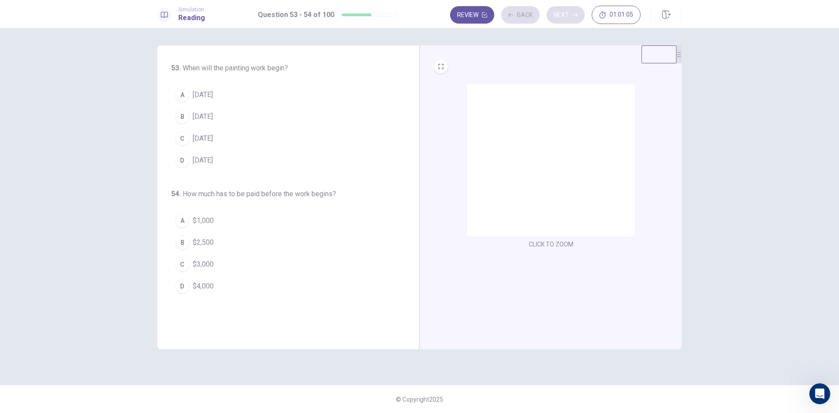
scroll to position [0, 0]
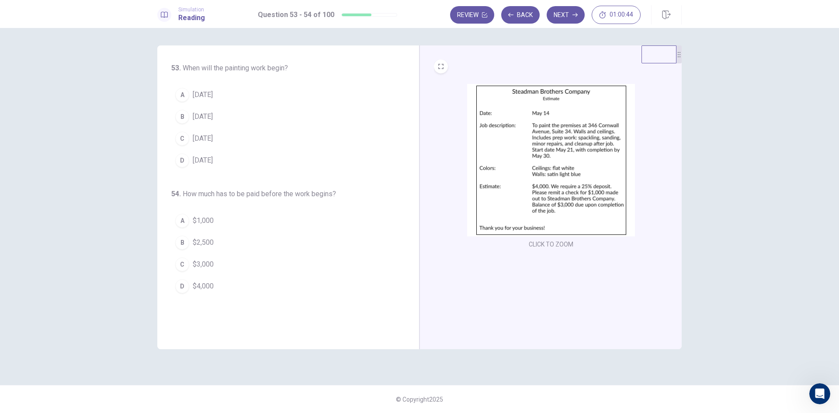
click at [193, 139] on span "[DATE]" at bounding box center [203, 138] width 20 height 10
click at [200, 219] on span "$1,000" at bounding box center [203, 220] width 21 height 10
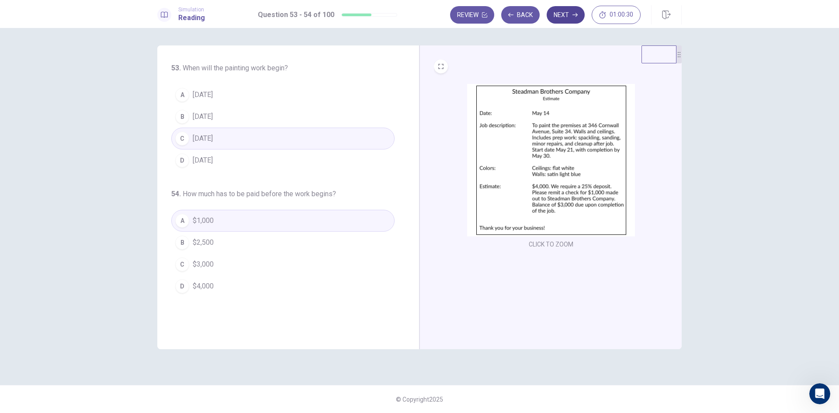
click at [566, 18] on button "Next" at bounding box center [566, 14] width 38 height 17
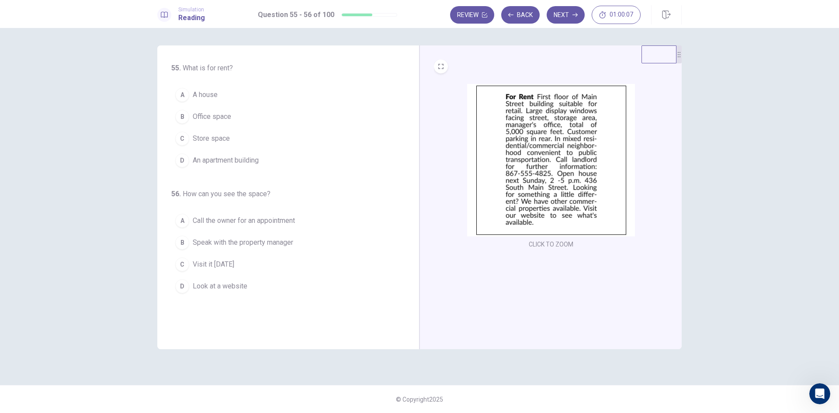
click at [206, 139] on span "Store space" at bounding box center [211, 138] width 37 height 10
click at [229, 263] on span "Visit it [DATE]" at bounding box center [214, 264] width 42 height 10
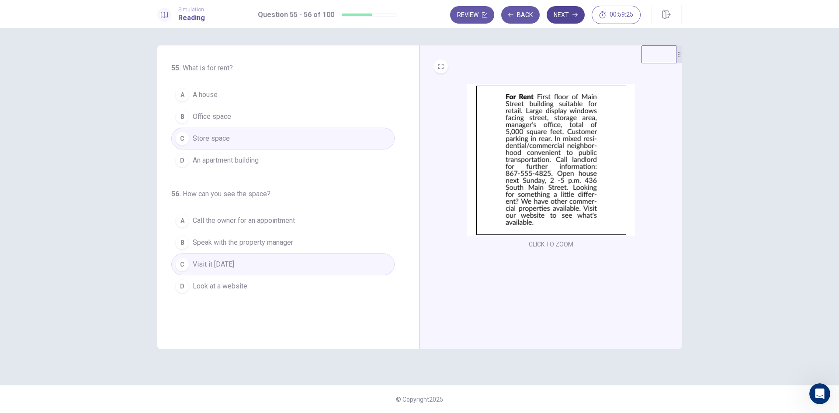
click at [562, 16] on button "Next" at bounding box center [566, 14] width 38 height 17
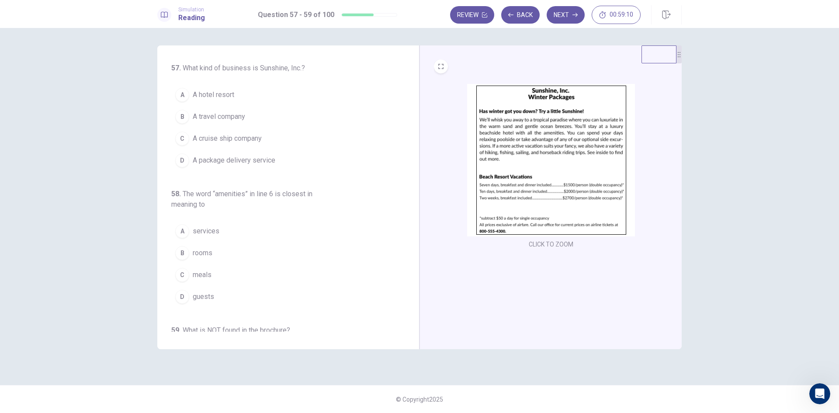
click at [236, 116] on span "A travel company" at bounding box center [219, 116] width 52 height 10
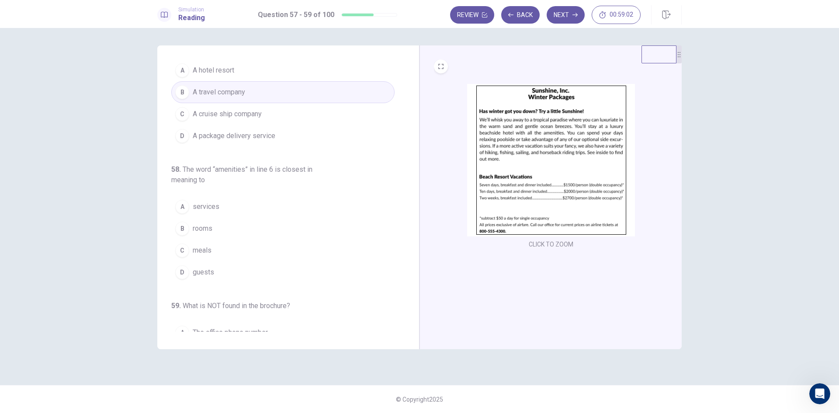
scroll to position [44, 0]
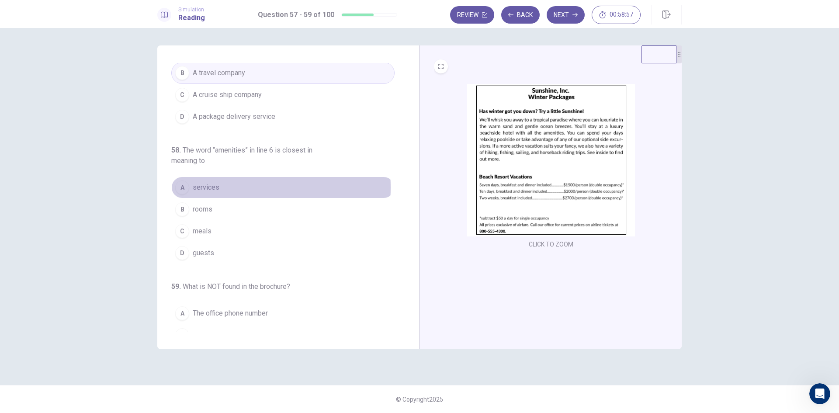
click at [204, 187] on span "services" at bounding box center [206, 187] width 27 height 10
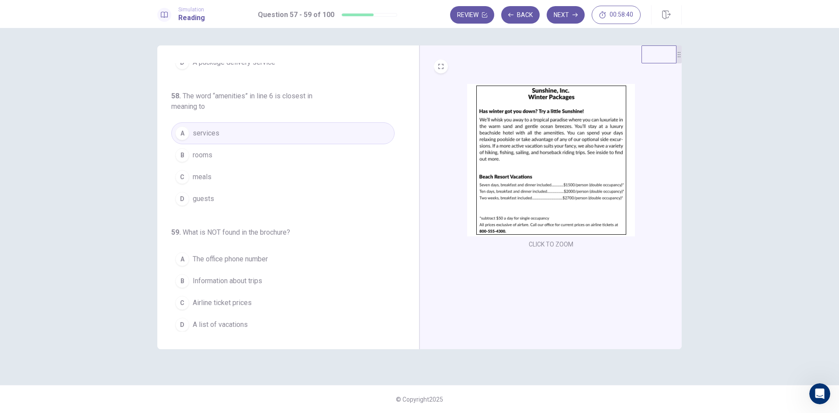
scroll to position [102, 0]
click at [238, 301] on span "Airline ticket prices" at bounding box center [222, 299] width 59 height 10
click at [569, 16] on button "Next" at bounding box center [566, 14] width 38 height 17
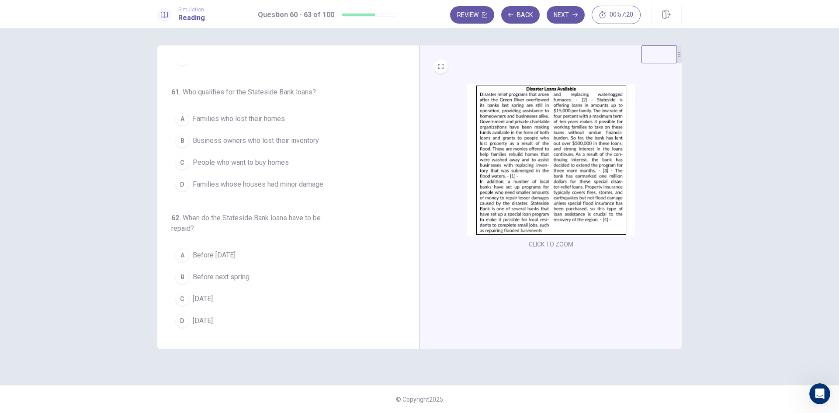
click at [236, 116] on span "Families who lost their homes" at bounding box center [239, 119] width 92 height 10
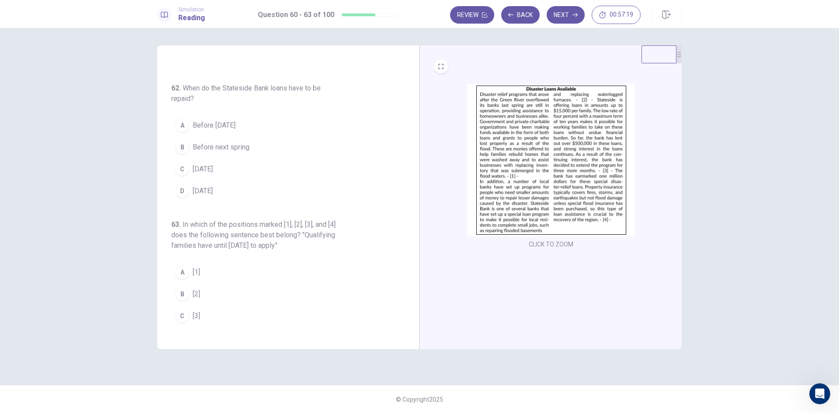
scroll to position [233, 0]
click at [213, 190] on span "[DATE]" at bounding box center [203, 189] width 20 height 10
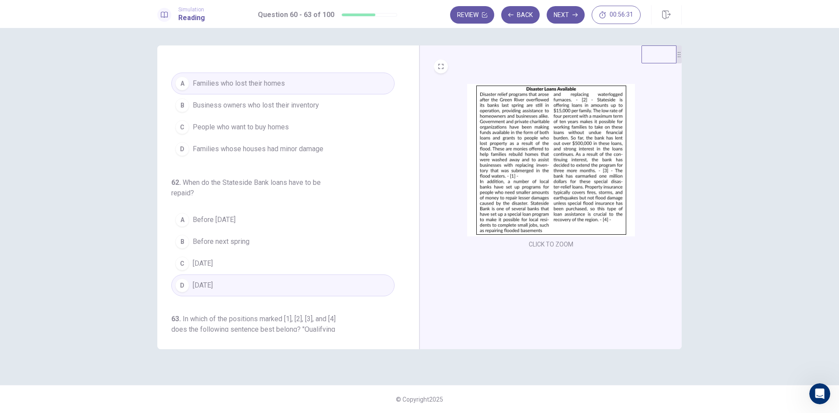
scroll to position [118, 0]
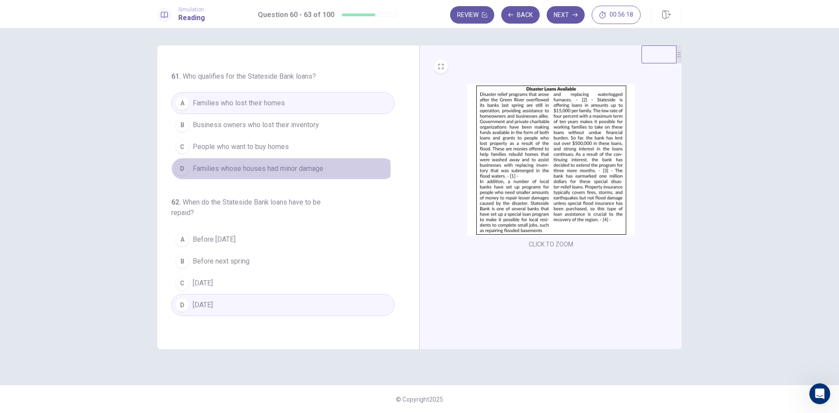
click at [277, 169] on span "Families whose houses had minor damage" at bounding box center [258, 168] width 131 height 10
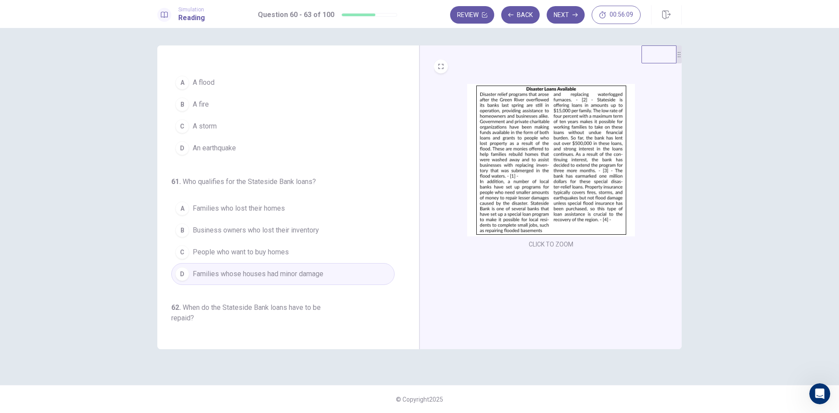
scroll to position [0, 0]
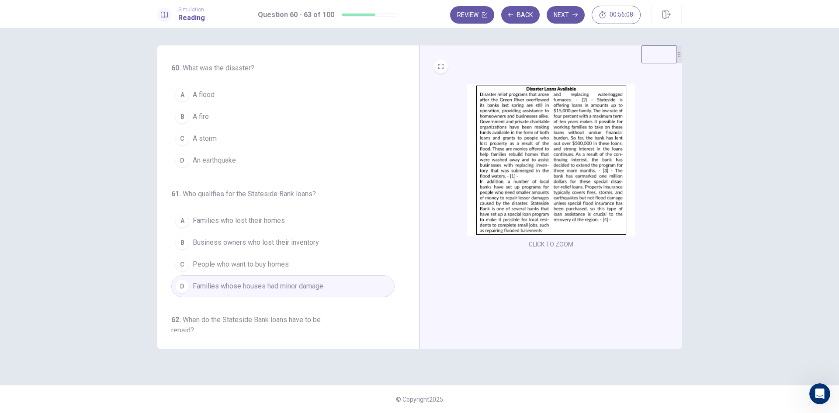
click at [210, 94] on span "A flood" at bounding box center [204, 95] width 22 height 10
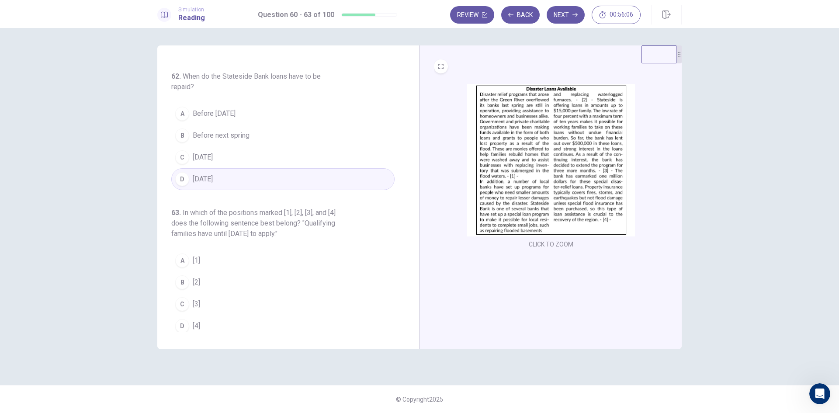
scroll to position [249, 0]
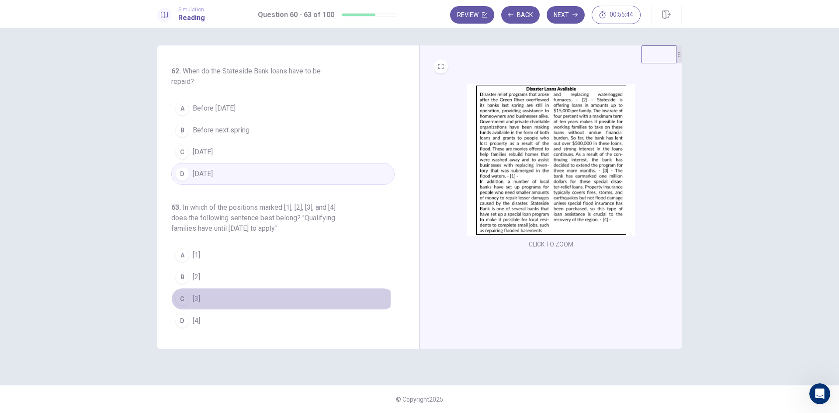
click at [186, 298] on div "C" at bounding box center [182, 299] width 14 height 14
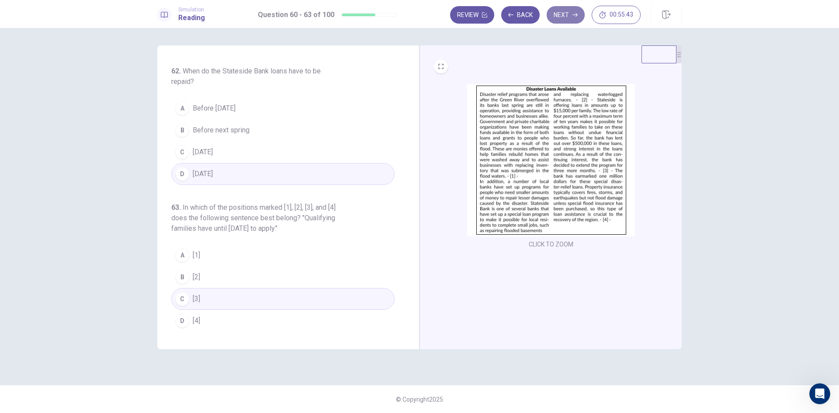
click at [571, 8] on button "Next" at bounding box center [566, 14] width 38 height 17
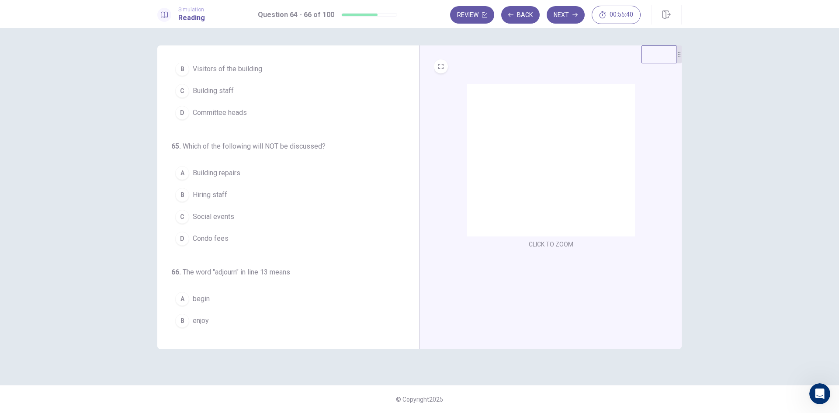
scroll to position [0, 0]
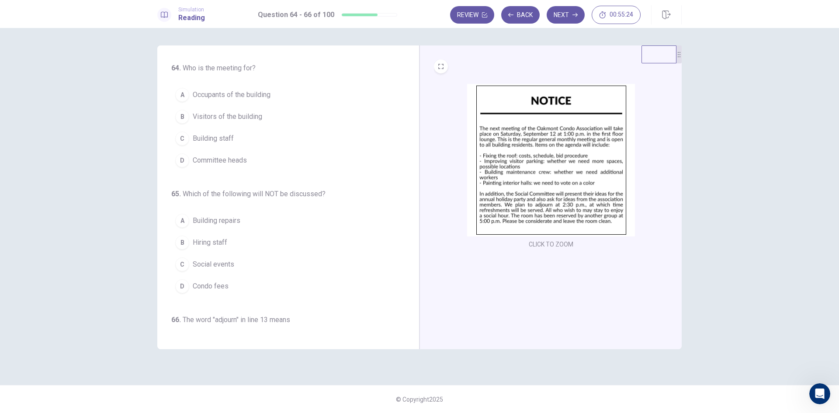
click at [221, 90] on span "Occupants of the building" at bounding box center [232, 95] width 78 height 10
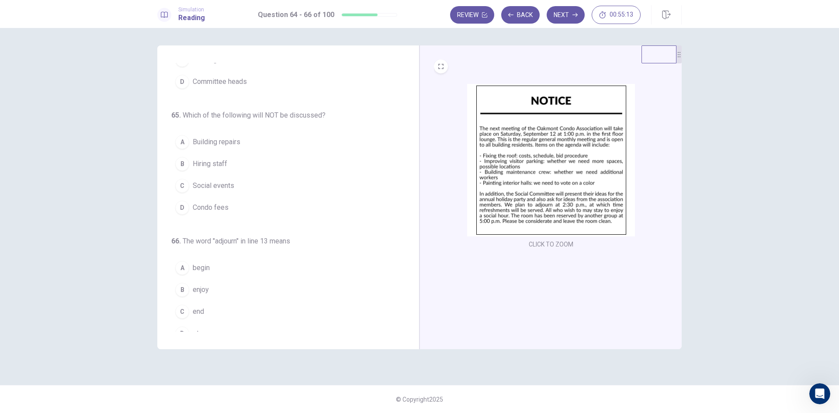
scroll to position [91, 0]
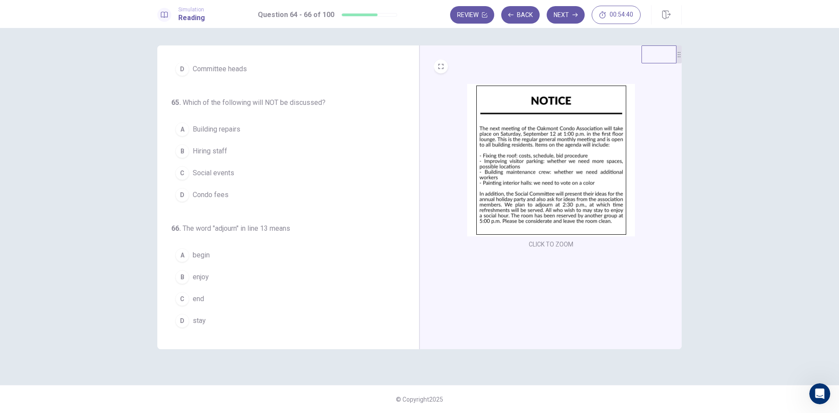
click at [206, 194] on span "Condo fees" at bounding box center [211, 195] width 36 height 10
click at [205, 256] on span "begin" at bounding box center [201, 255] width 17 height 10
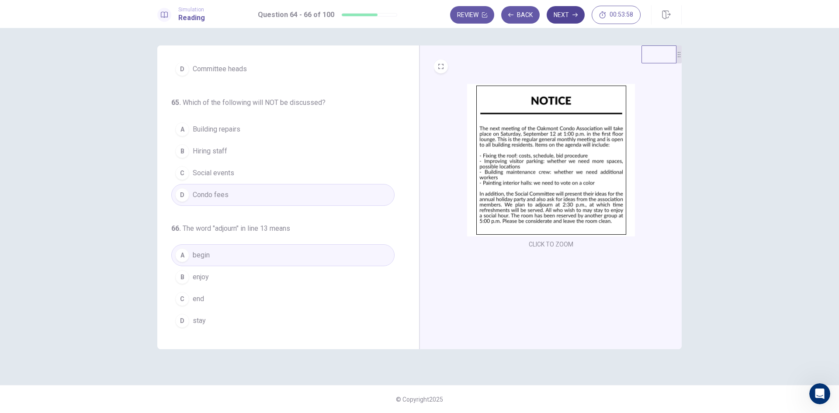
click at [557, 13] on button "Next" at bounding box center [566, 14] width 38 height 17
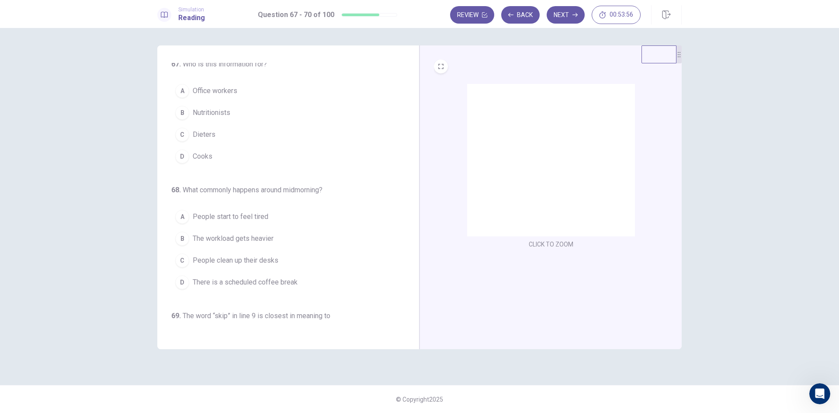
scroll to position [0, 0]
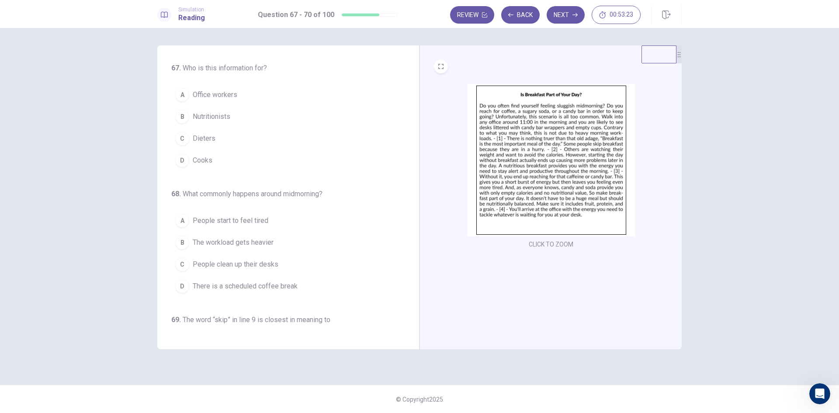
click at [232, 96] on span "Office workers" at bounding box center [215, 95] width 45 height 10
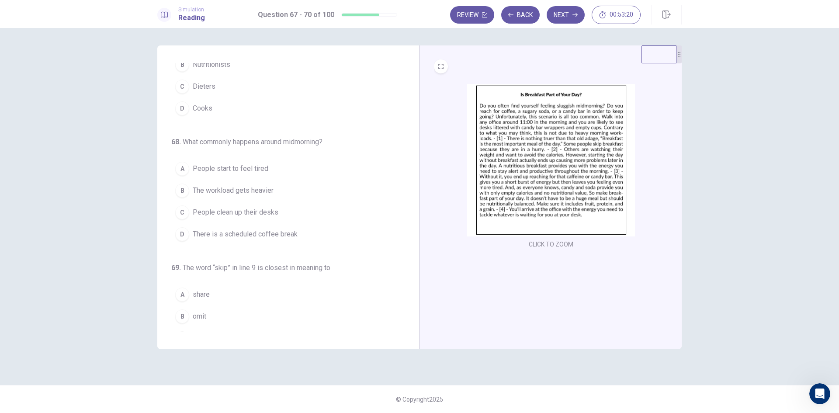
scroll to position [44, 0]
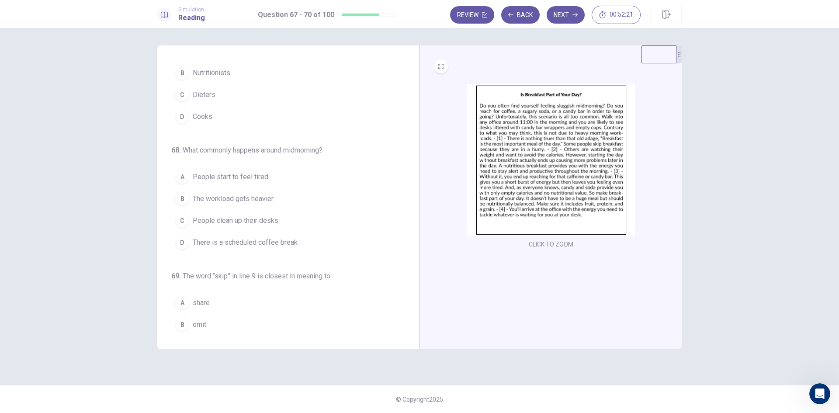
click at [236, 172] on span "People start to feel tired" at bounding box center [231, 177] width 76 height 10
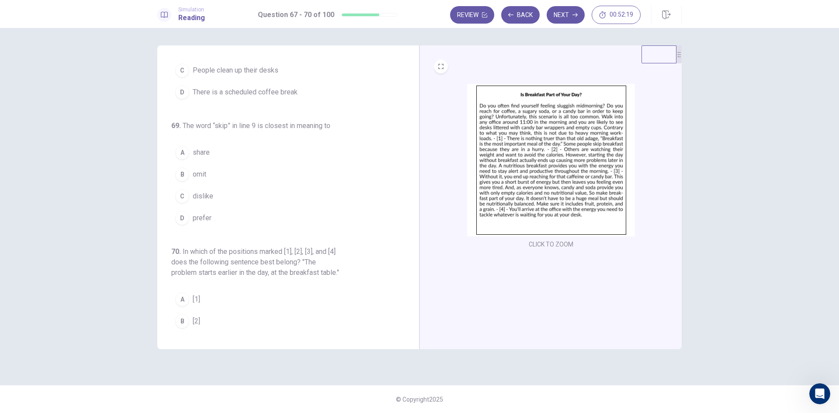
scroll to position [218, 0]
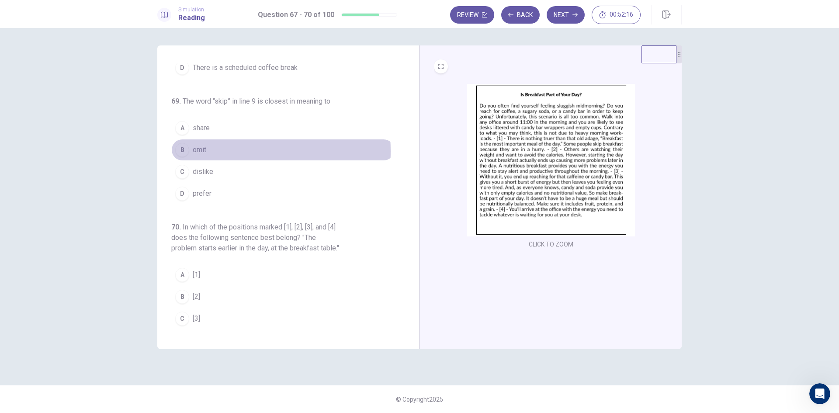
click at [198, 151] on span "omit" at bounding box center [200, 150] width 14 height 10
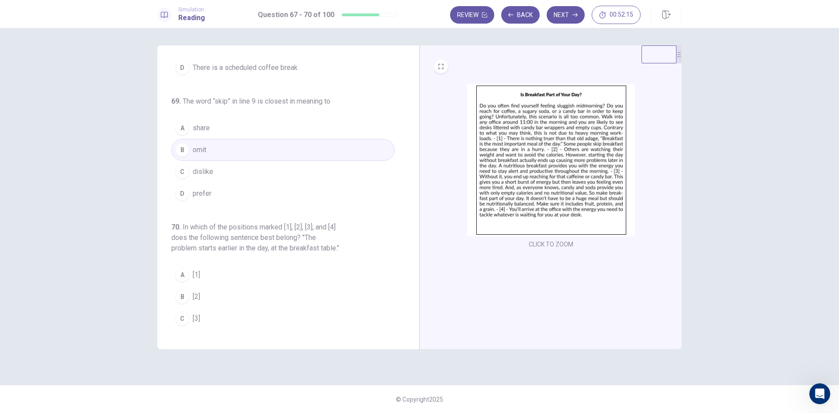
scroll to position [249, 0]
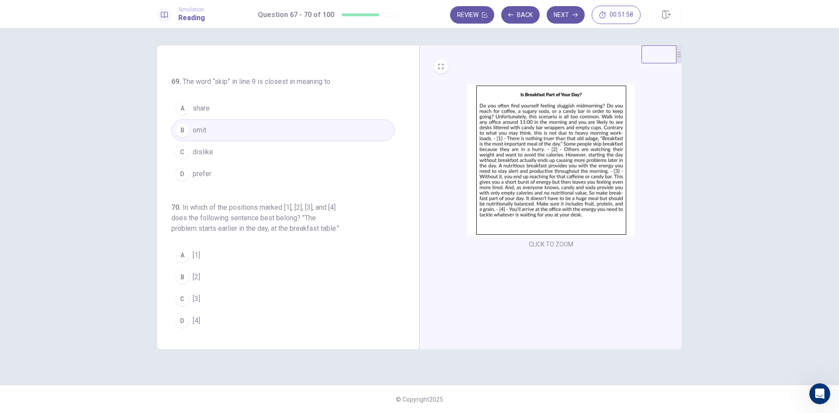
click at [181, 253] on div "A" at bounding box center [182, 255] width 14 height 14
click at [560, 16] on button "Next" at bounding box center [566, 14] width 38 height 17
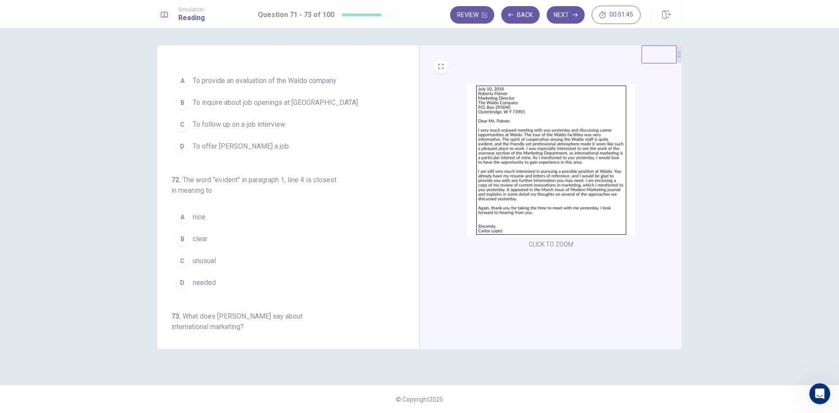
scroll to position [0, 0]
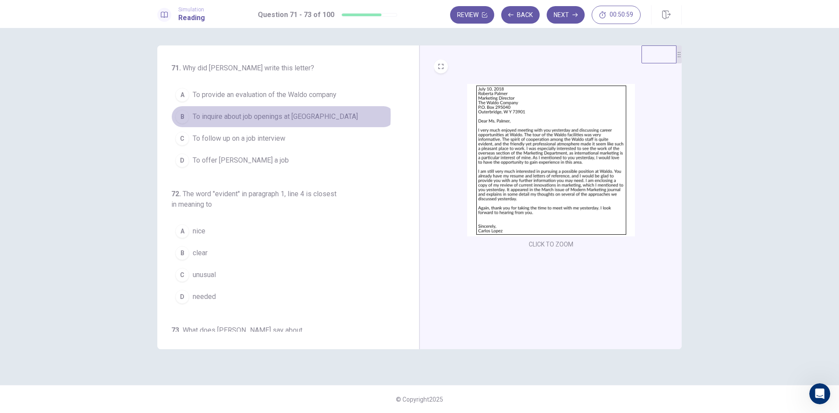
click at [235, 116] on span "To inquire about job openings at [GEOGRAPHIC_DATA]" at bounding box center [275, 116] width 165 height 10
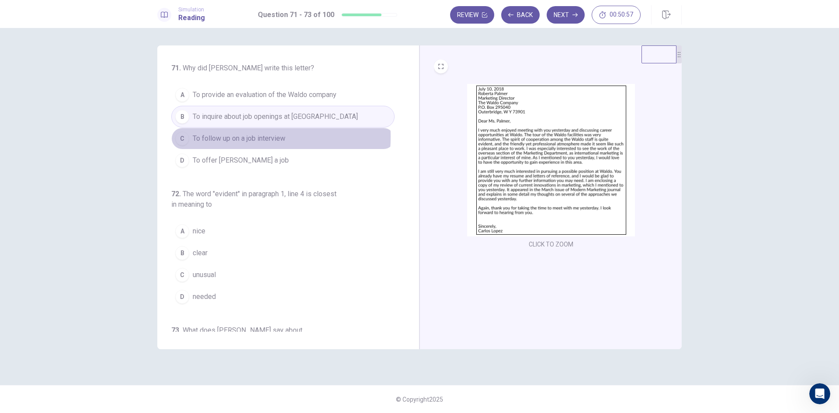
click at [223, 137] on span "To follow up on a job interview" at bounding box center [239, 138] width 93 height 10
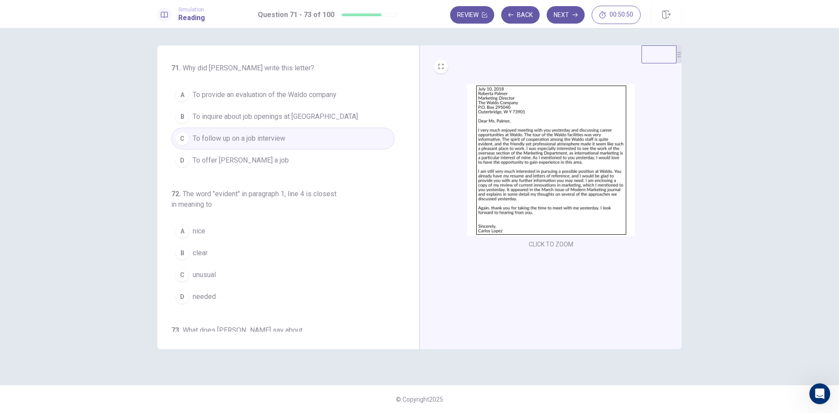
scroll to position [44, 0]
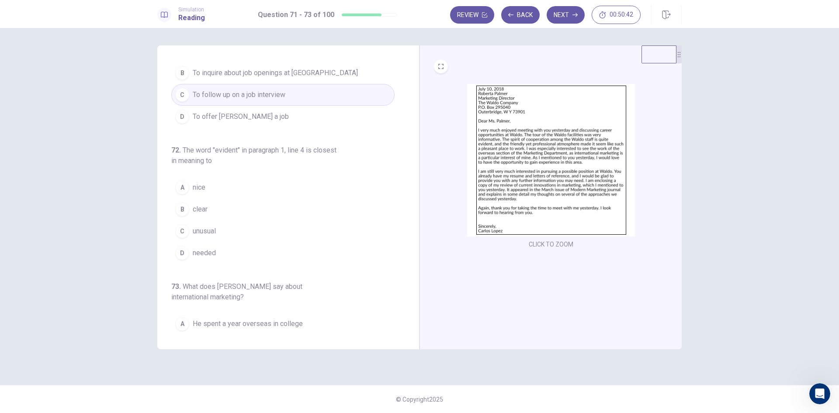
click at [199, 208] on span "clear" at bounding box center [200, 209] width 15 height 10
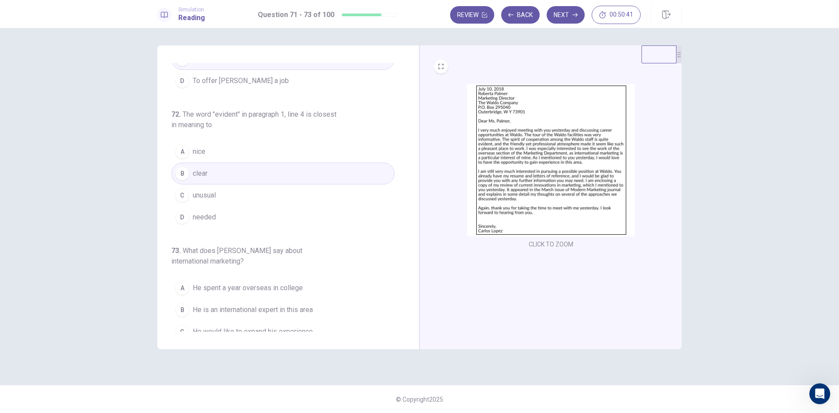
scroll to position [112, 0]
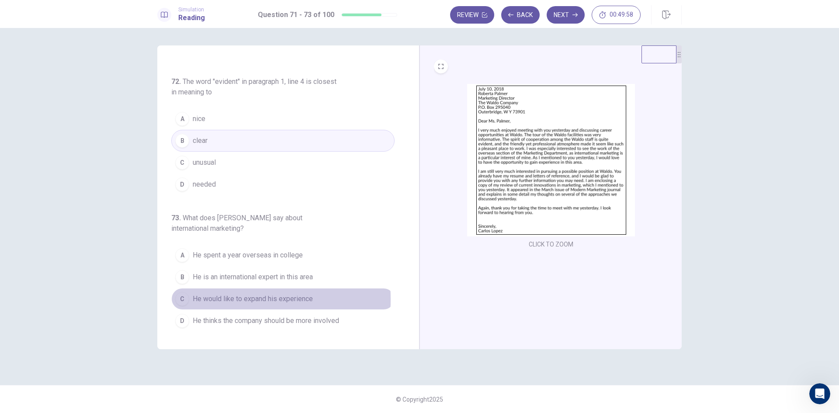
click at [184, 299] on div "C" at bounding box center [182, 299] width 14 height 14
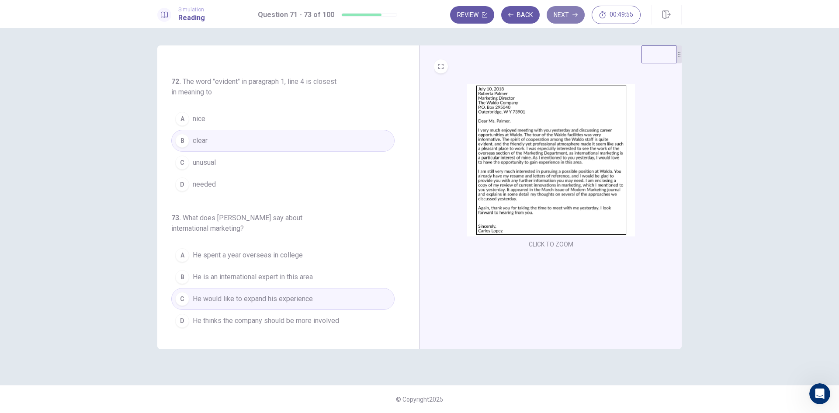
click at [578, 9] on button "Next" at bounding box center [566, 14] width 38 height 17
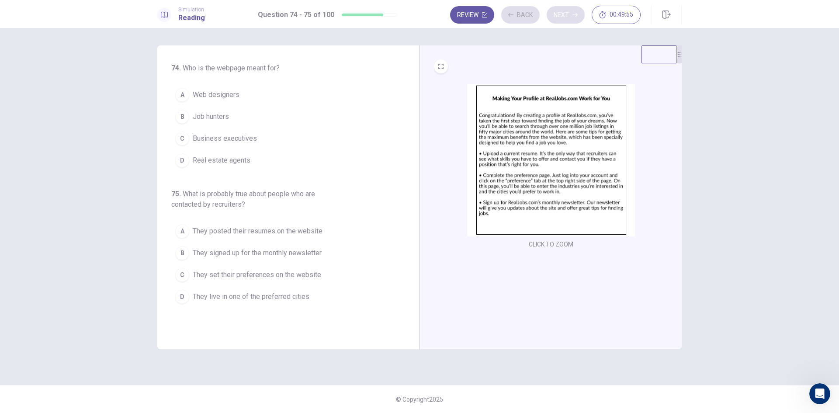
scroll to position [0, 0]
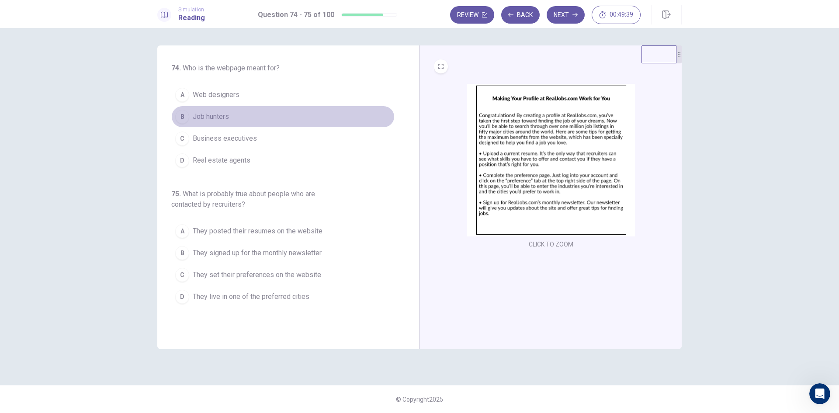
click at [206, 116] on span "Job hunters" at bounding box center [211, 116] width 36 height 10
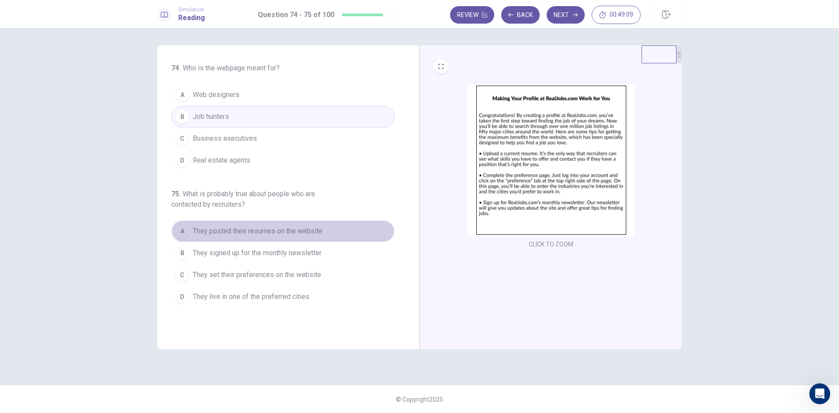
click at [249, 230] on span "They posted their resumes on the website" at bounding box center [258, 231] width 130 height 10
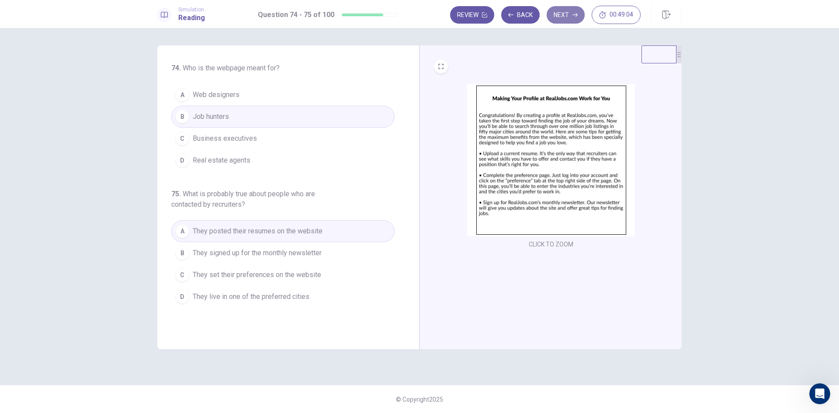
click at [560, 11] on button "Next" at bounding box center [566, 14] width 38 height 17
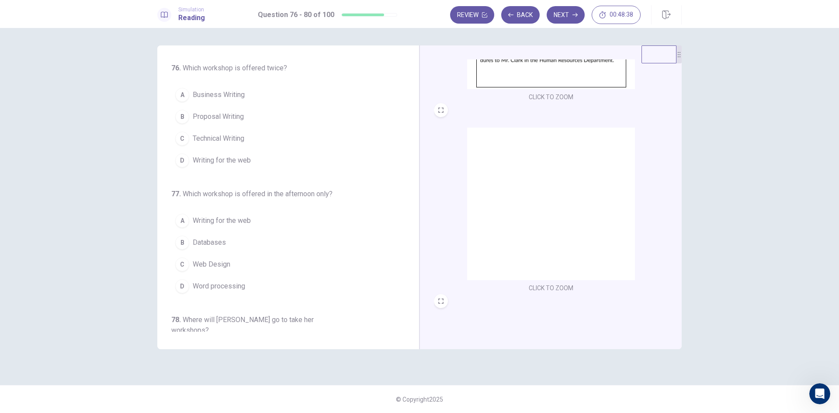
scroll to position [175, 0]
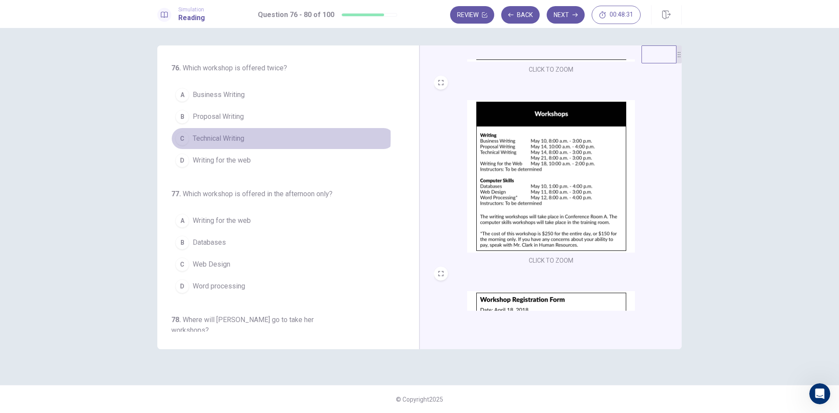
click at [195, 137] on span "Technical Writing" at bounding box center [219, 138] width 52 height 10
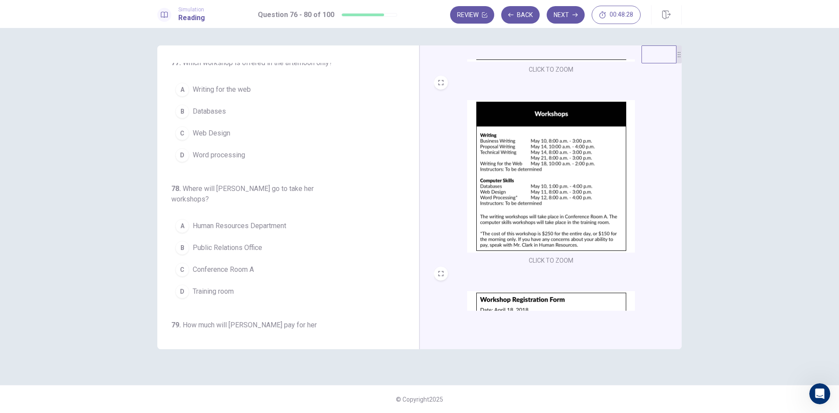
scroll to position [87, 0]
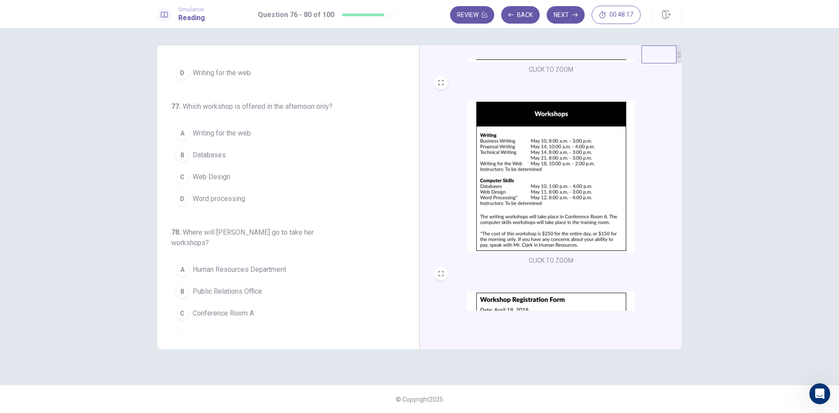
click at [202, 152] on span "Databases" at bounding box center [209, 155] width 33 height 10
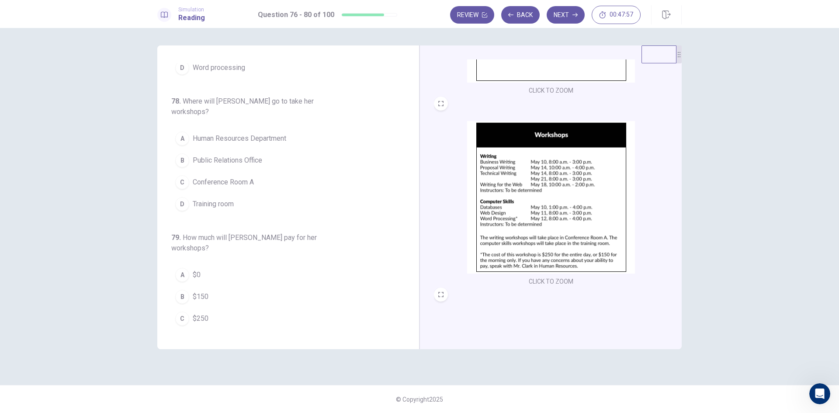
scroll to position [147, 0]
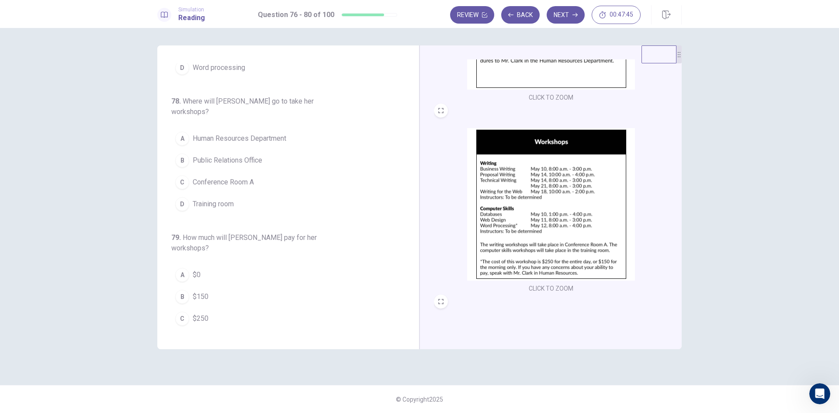
click at [232, 199] on span "Training room" at bounding box center [213, 204] width 41 height 10
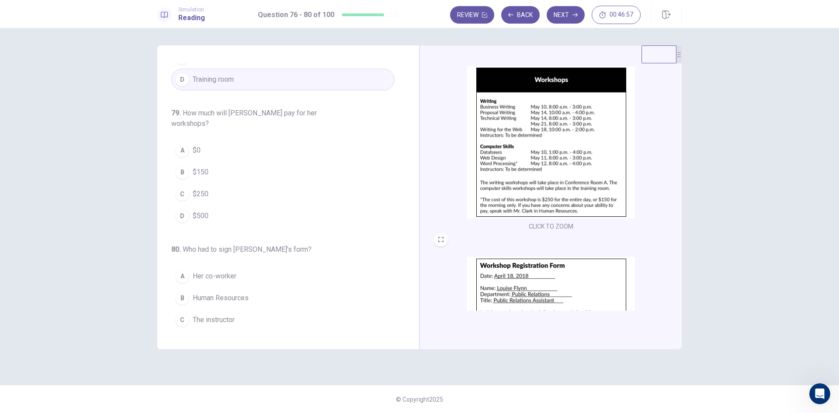
scroll to position [191, 0]
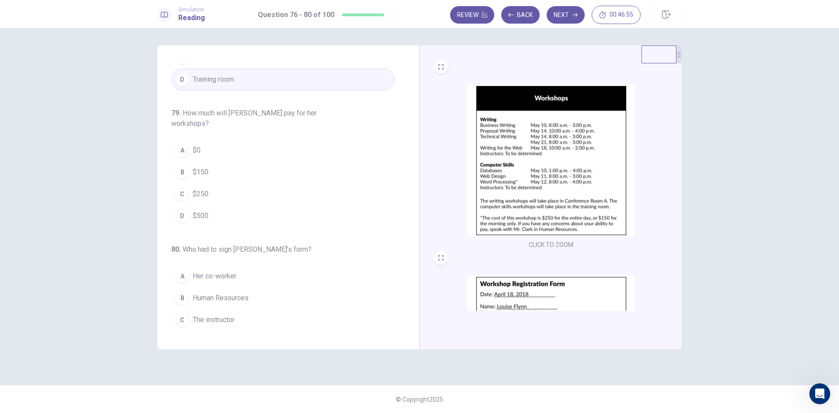
click at [184, 143] on div "A" at bounding box center [182, 150] width 14 height 14
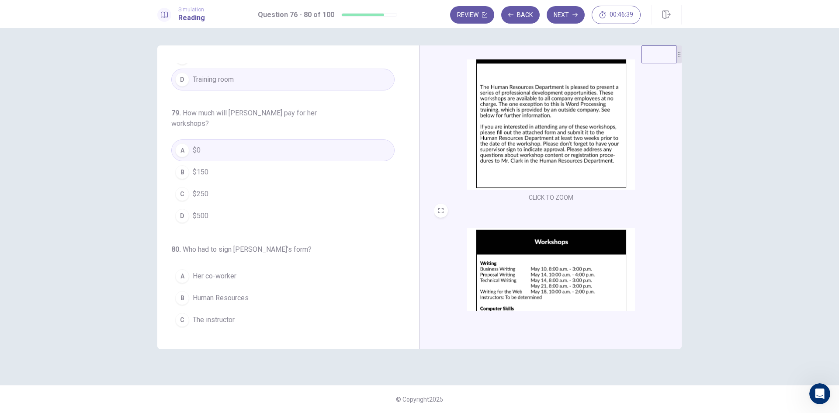
scroll to position [44, 0]
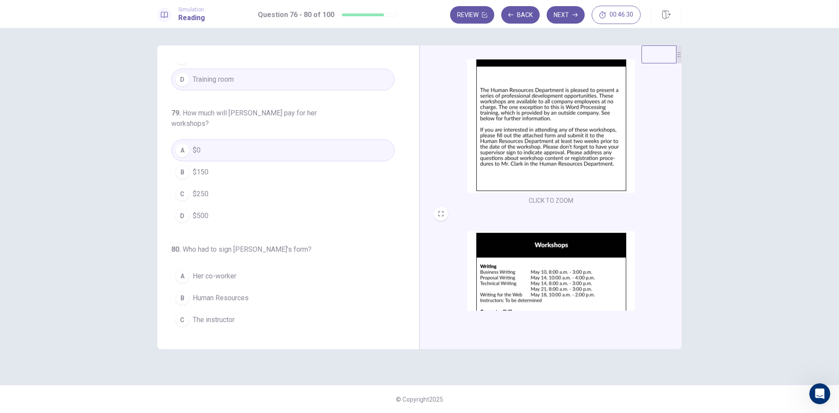
click at [218, 336] on span "Her supervisor" at bounding box center [215, 341] width 45 height 10
click at [570, 13] on button "Next" at bounding box center [566, 14] width 38 height 17
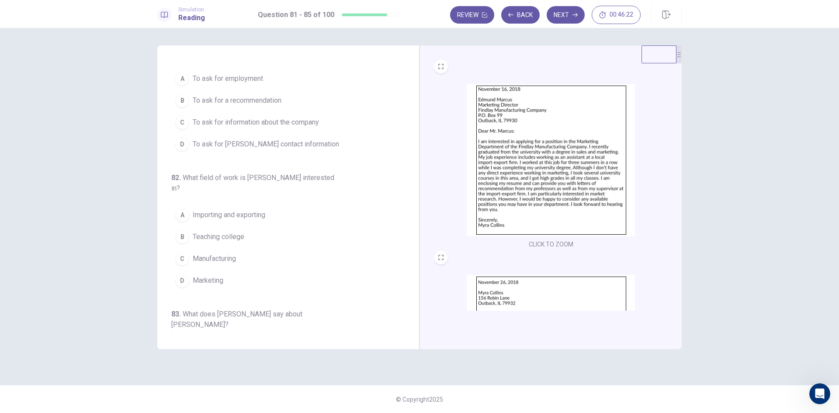
scroll to position [0, 0]
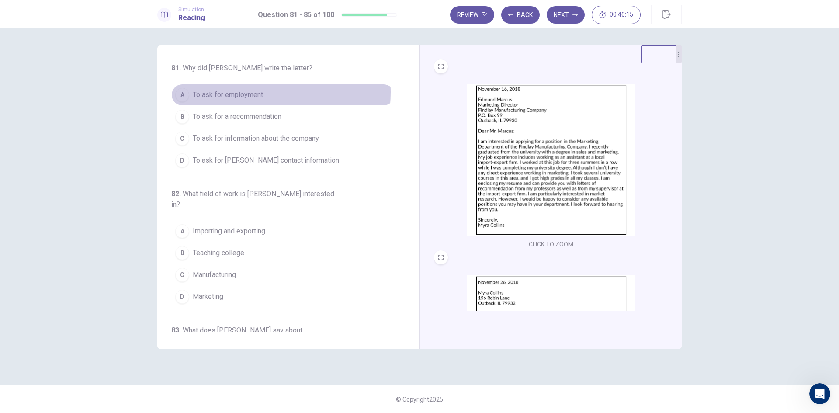
click at [238, 92] on span "To ask for employment" at bounding box center [228, 95] width 70 height 10
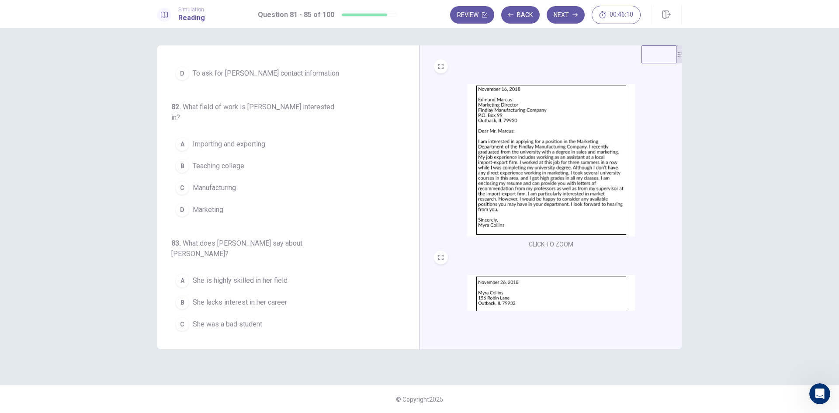
scroll to position [87, 0]
click at [210, 204] on span "Marketing" at bounding box center [208, 209] width 31 height 10
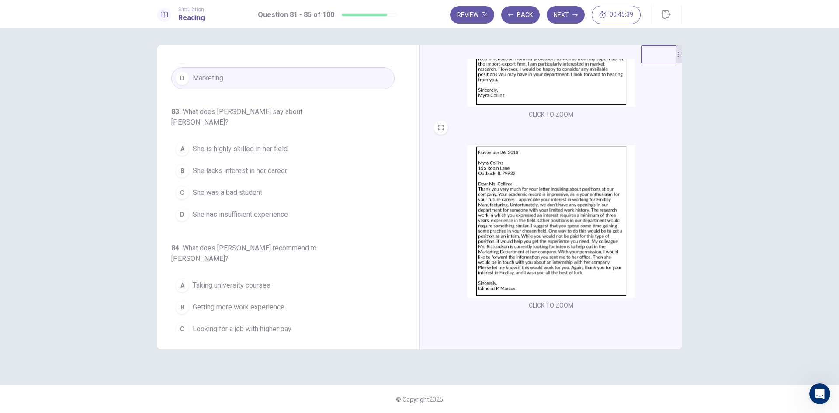
scroll to position [131, 0]
click at [270, 209] on span "She has insufficient experience" at bounding box center [240, 214] width 95 height 10
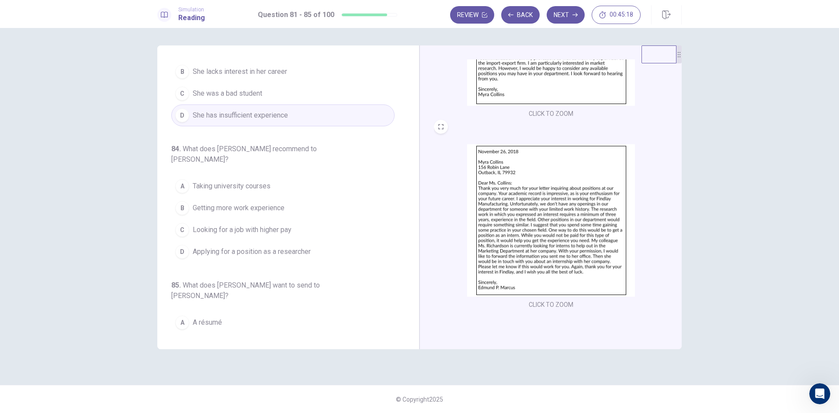
scroll to position [364, 0]
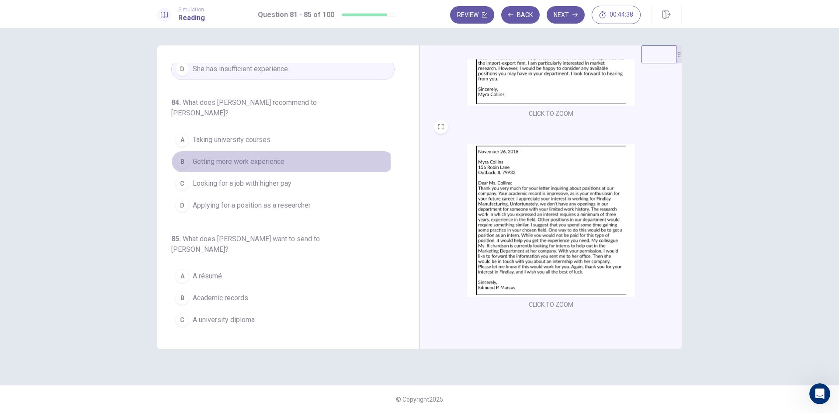
click at [184, 155] on div "B" at bounding box center [182, 162] width 14 height 14
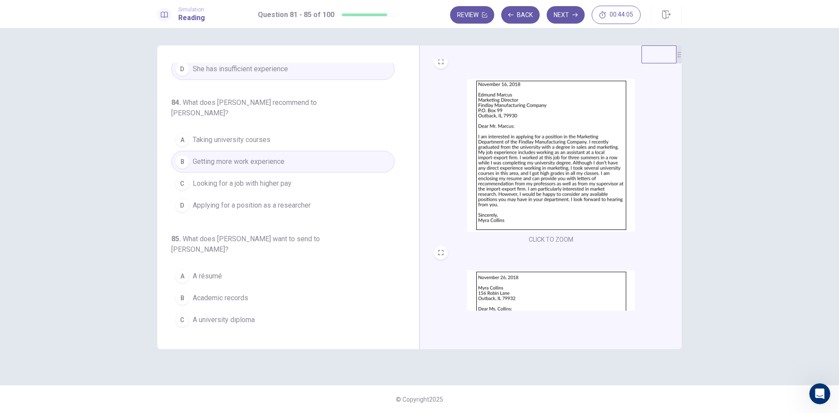
scroll to position [0, 0]
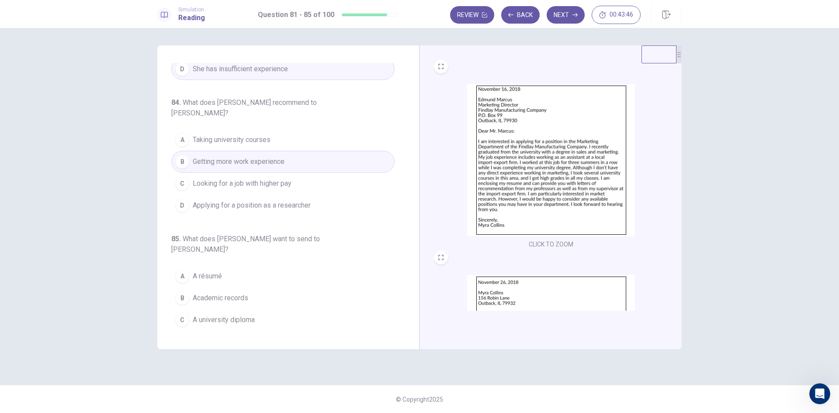
click at [211, 271] on span "A résumé" at bounding box center [207, 276] width 29 height 10
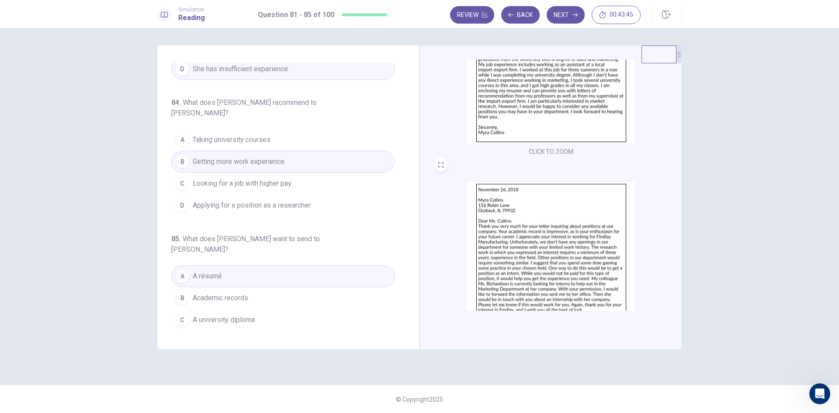
scroll to position [131, 0]
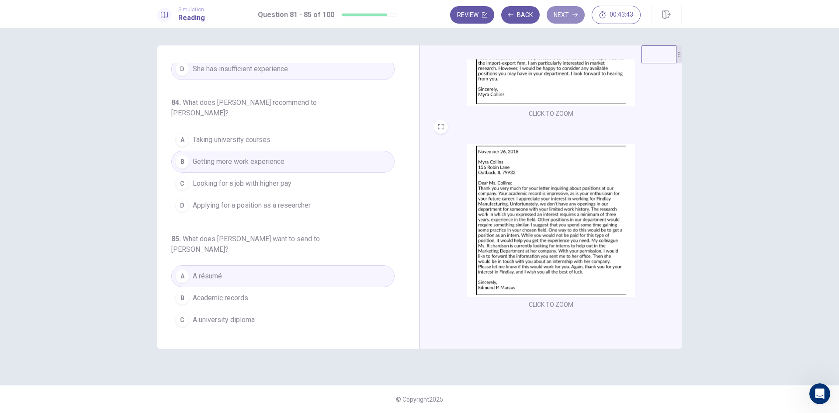
click at [562, 17] on button "Next" at bounding box center [566, 14] width 38 height 17
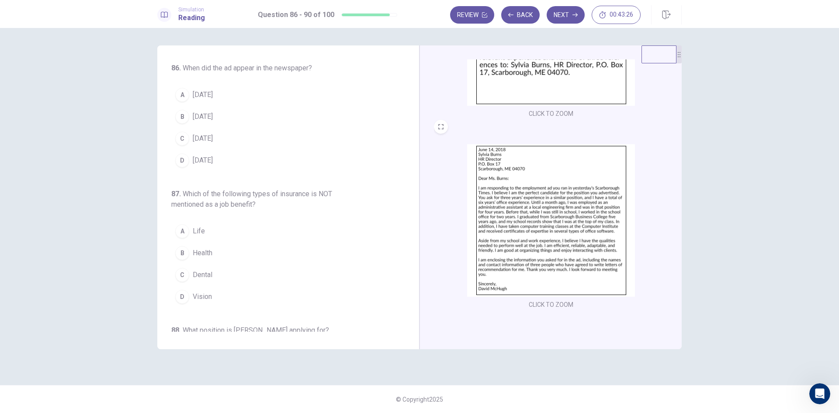
click at [179, 95] on div "A" at bounding box center [182, 95] width 14 height 14
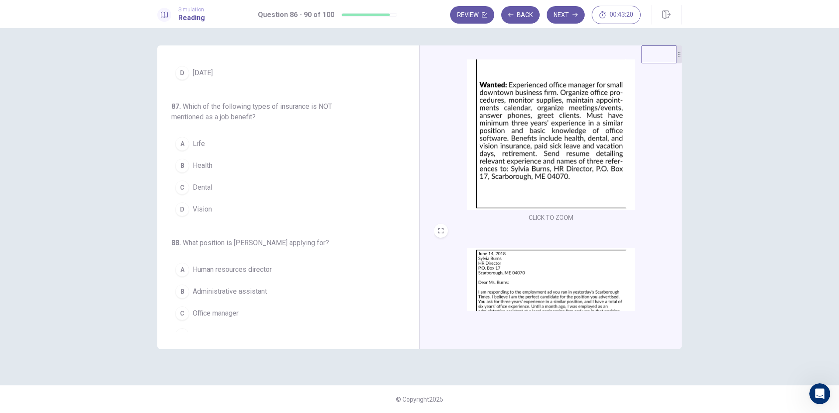
scroll to position [0, 0]
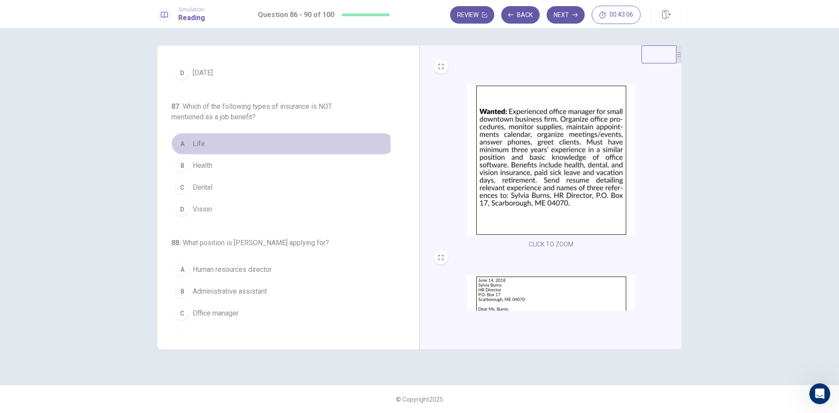
click at [190, 147] on button "A Life" at bounding box center [282, 144] width 223 height 22
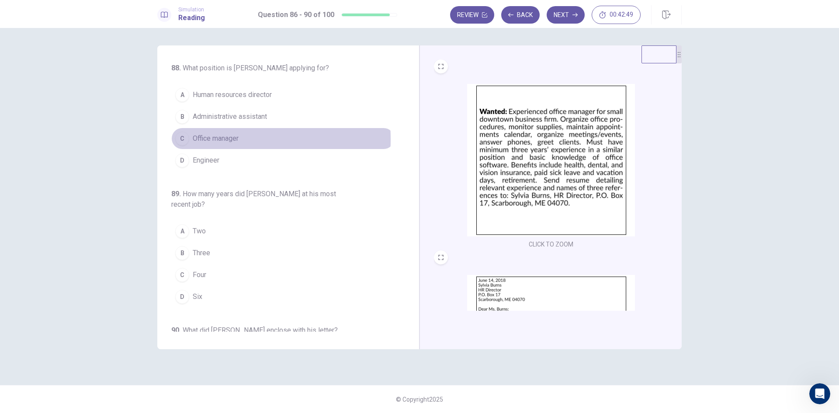
click at [186, 139] on div "C" at bounding box center [182, 139] width 14 height 14
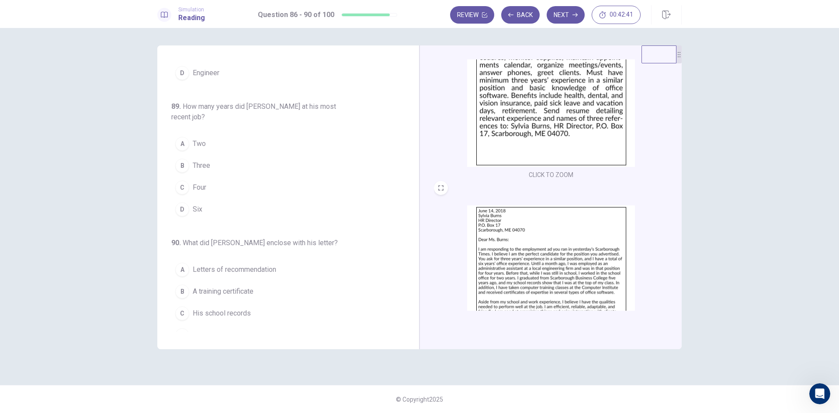
scroll to position [131, 0]
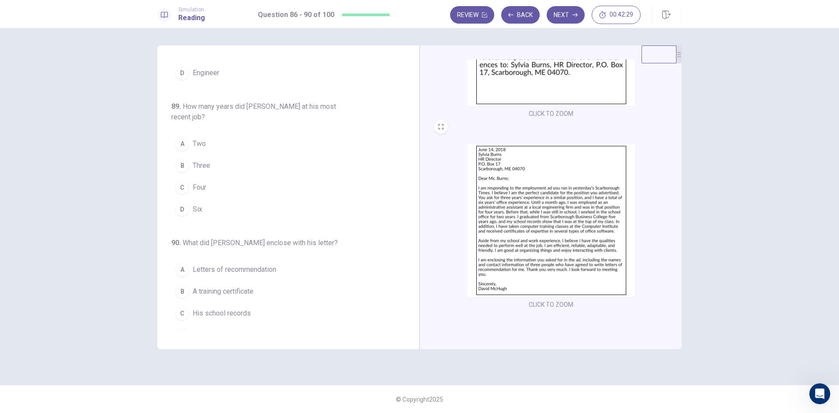
click at [205, 190] on span "Four" at bounding box center [200, 187] width 14 height 10
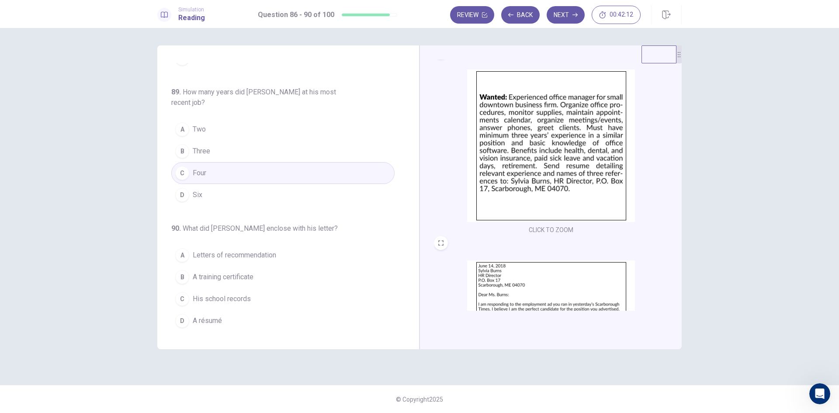
scroll to position [0, 0]
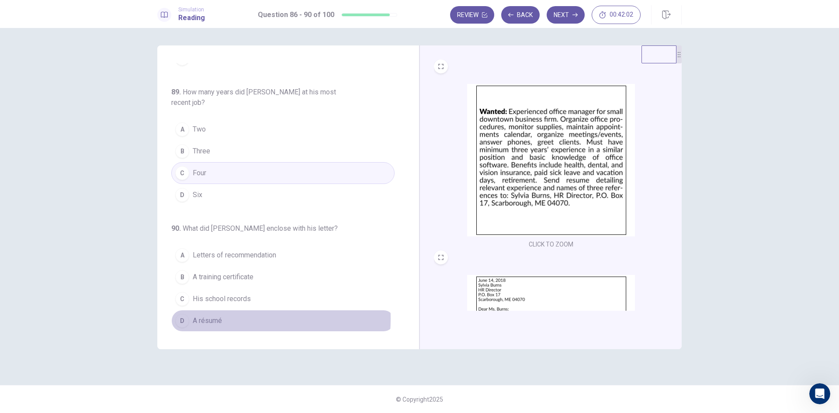
click at [206, 319] on span "A résumé" at bounding box center [207, 320] width 29 height 10
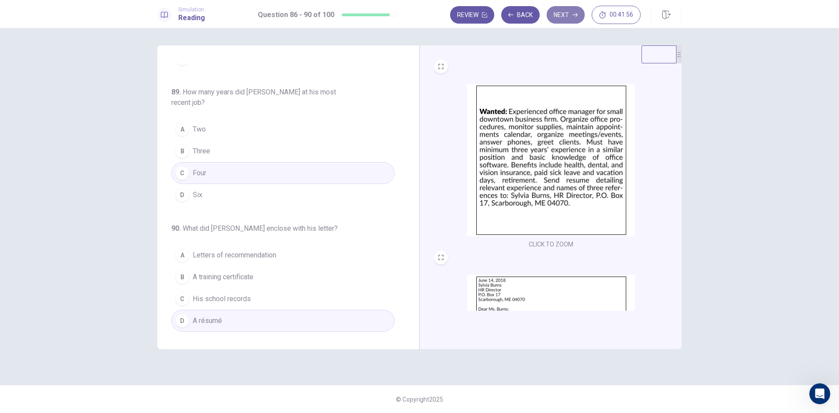
click at [563, 17] on button "Next" at bounding box center [566, 14] width 38 height 17
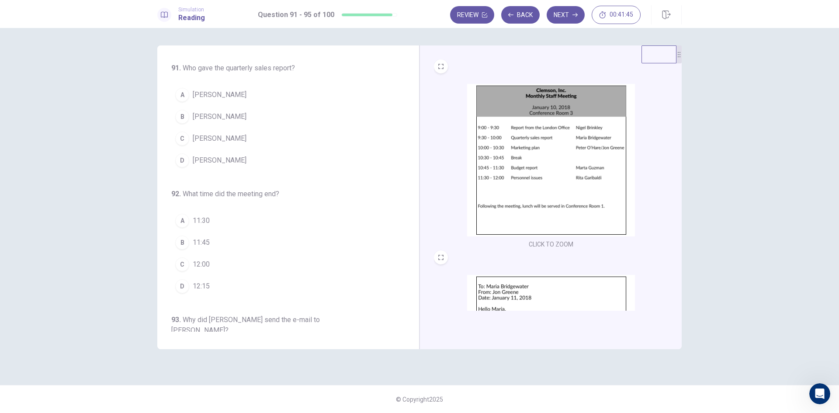
click at [240, 120] on span "[PERSON_NAME]" at bounding box center [220, 116] width 54 height 10
click at [208, 262] on span "12:00" at bounding box center [201, 264] width 17 height 10
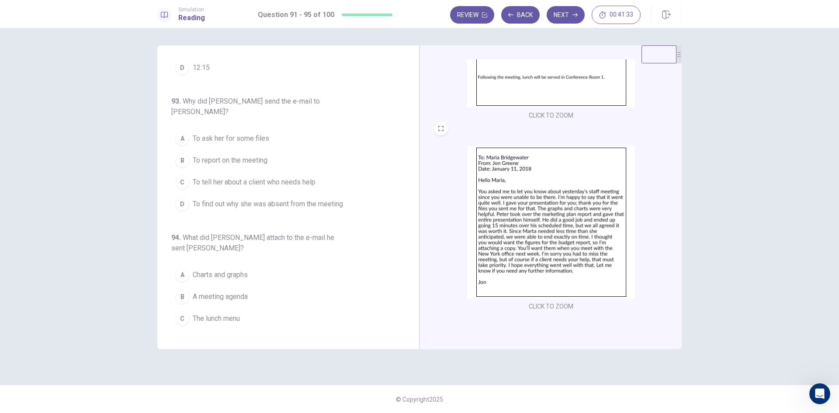
scroll to position [131, 0]
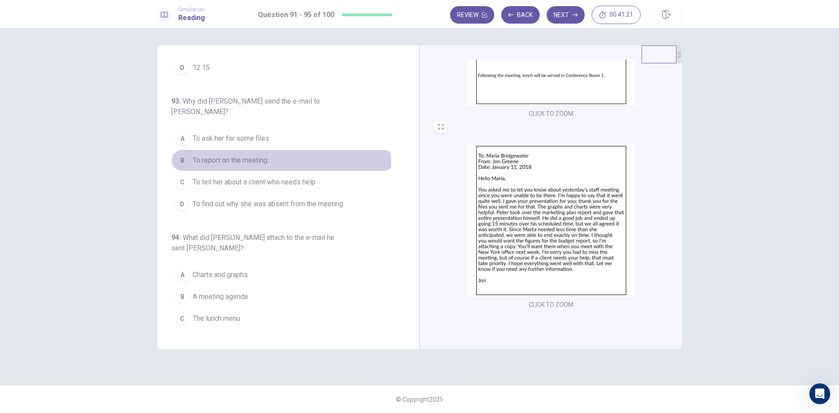
click at [241, 155] on span "To report on the meeting" at bounding box center [230, 160] width 75 height 10
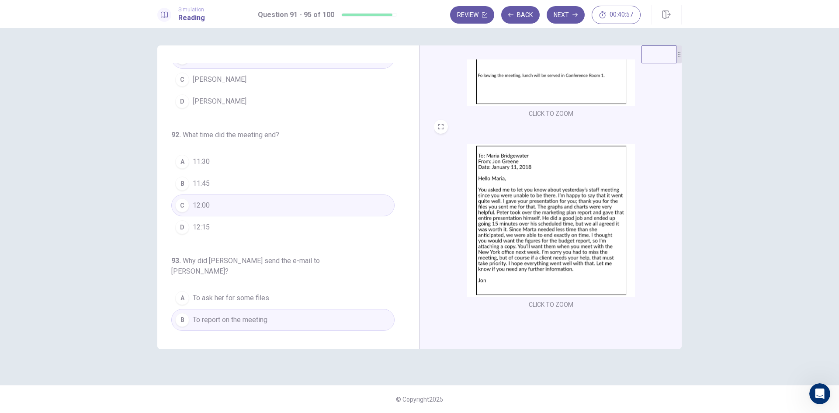
scroll to position [44, 0]
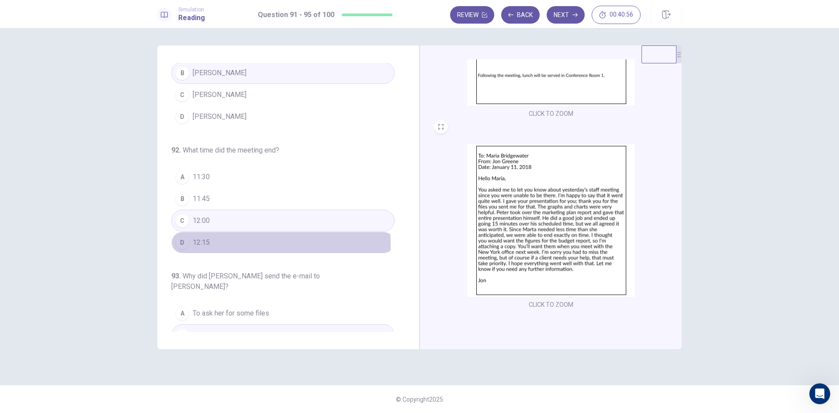
click at [220, 245] on button "D 12:15" at bounding box center [282, 243] width 223 height 22
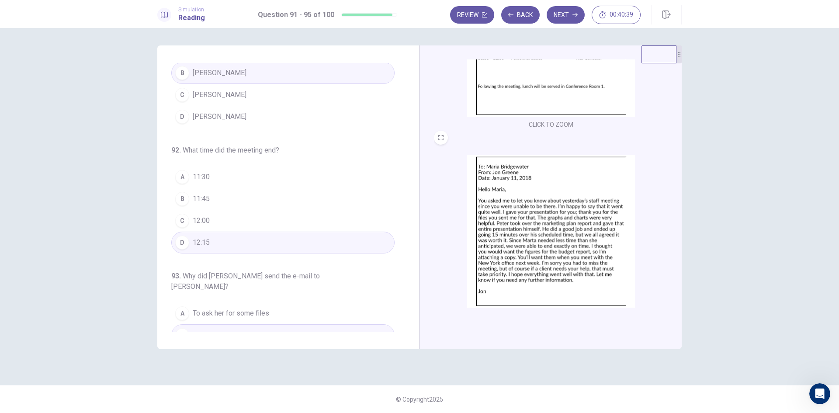
scroll to position [131, 0]
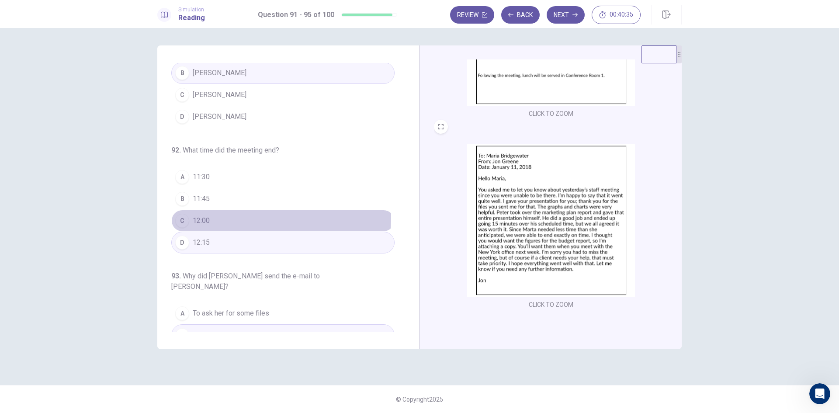
click at [207, 215] on span "12:00" at bounding box center [201, 220] width 17 height 10
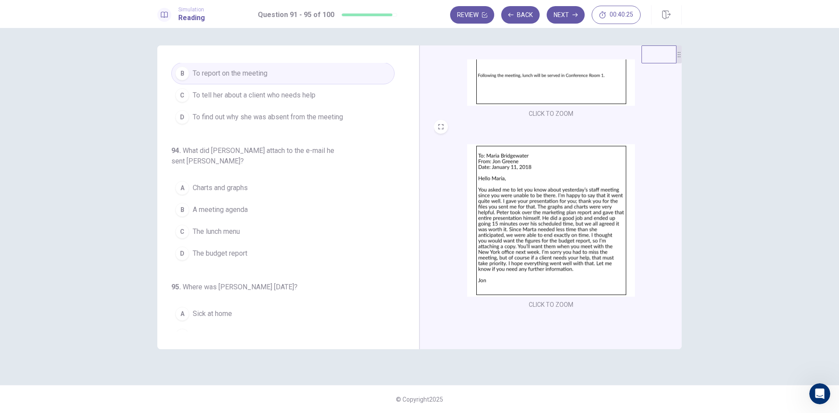
scroll to position [306, 0]
click at [232, 248] on span "The budget report" at bounding box center [220, 253] width 55 height 10
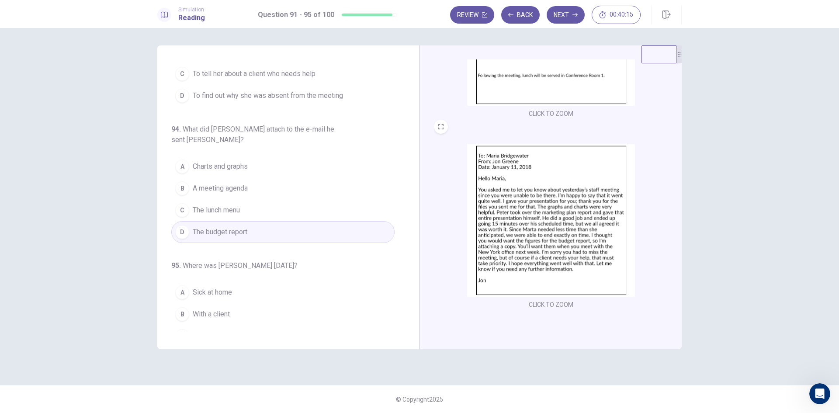
scroll to position [343, 0]
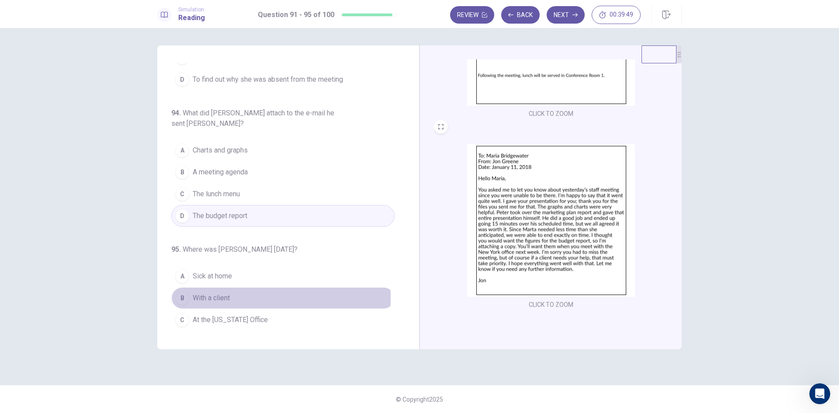
click at [203, 293] on span "With a client" at bounding box center [211, 298] width 37 height 10
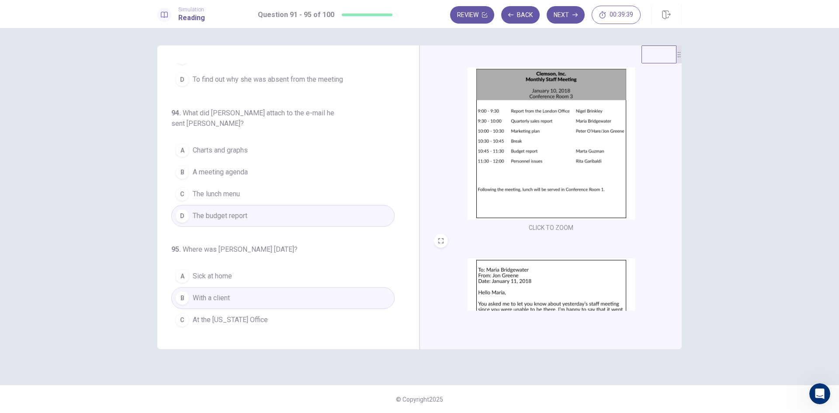
scroll to position [0, 0]
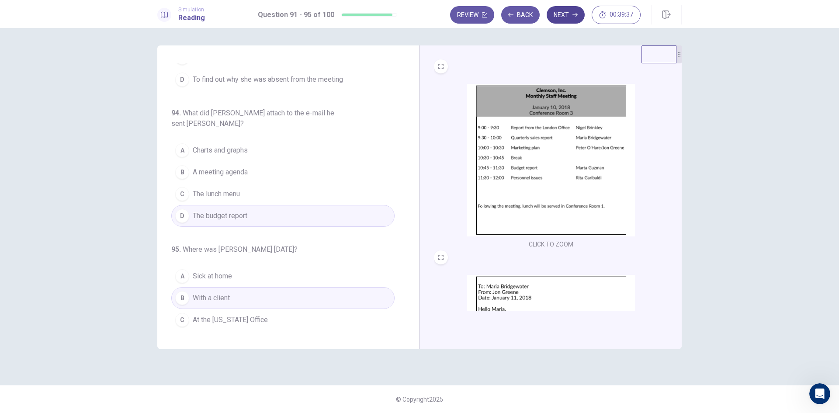
click at [573, 16] on icon "button" at bounding box center [574, 14] width 5 height 5
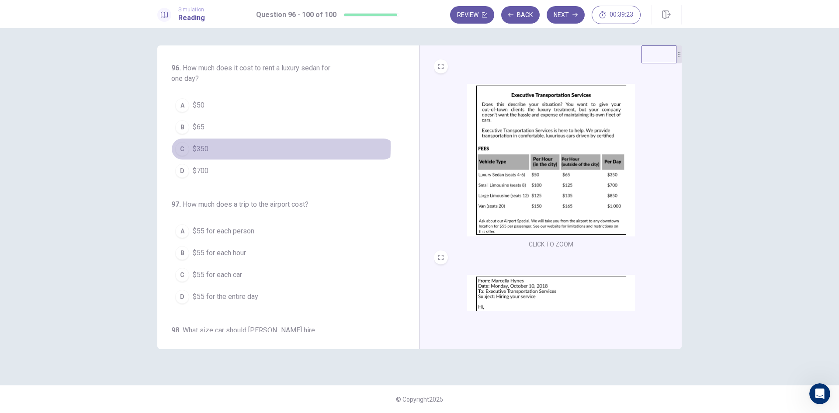
click at [197, 147] on span "$350" at bounding box center [201, 149] width 16 height 10
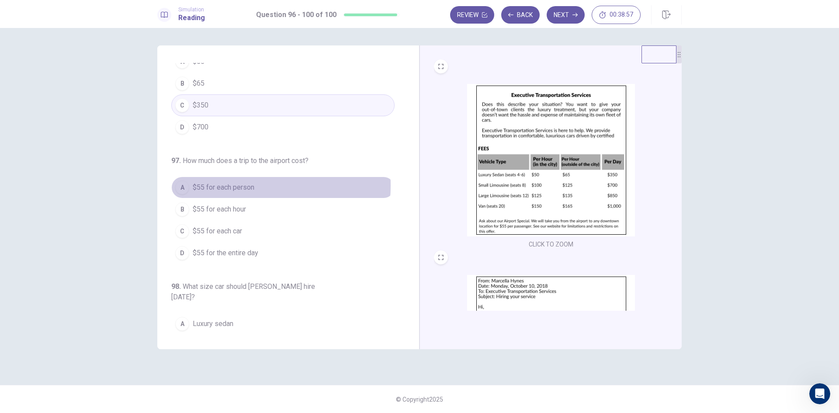
click at [223, 185] on span "$55 for each person" at bounding box center [224, 187] width 62 height 10
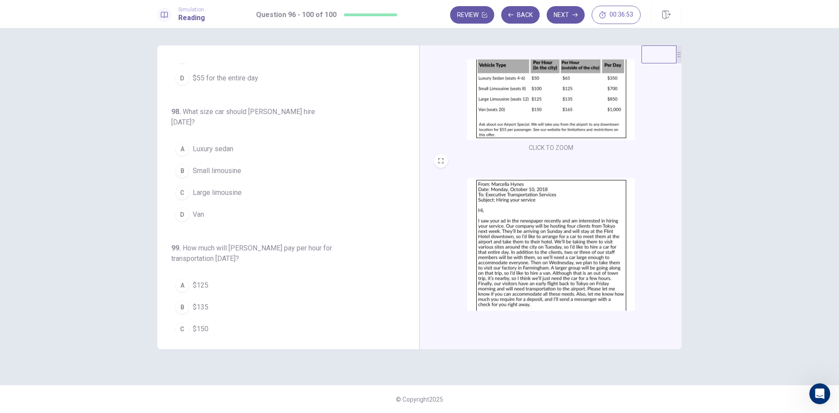
scroll to position [131, 0]
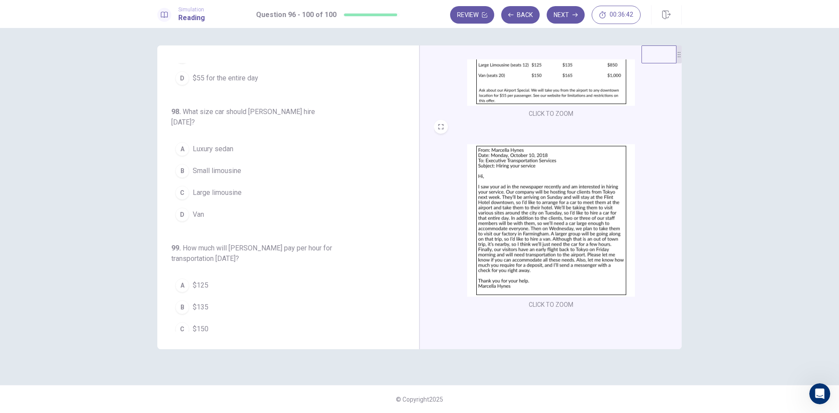
click at [534, 243] on img at bounding box center [551, 220] width 168 height 152
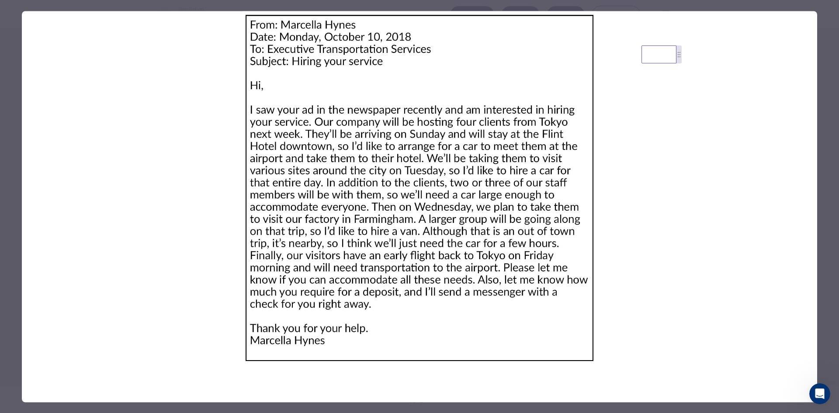
click at [9, 244] on div at bounding box center [419, 206] width 839 height 413
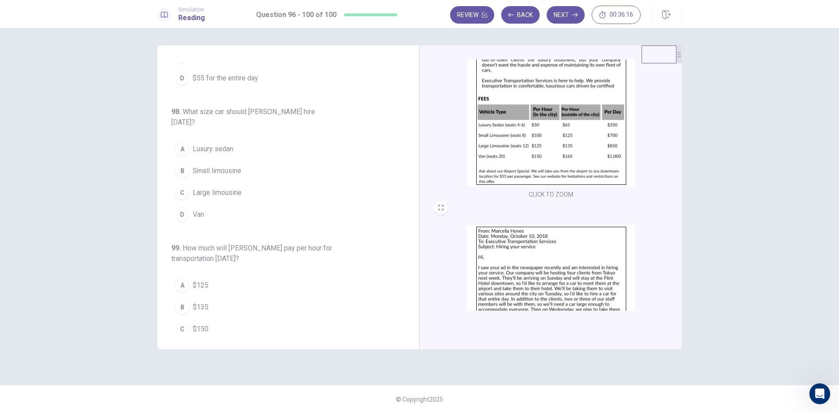
scroll to position [43, 0]
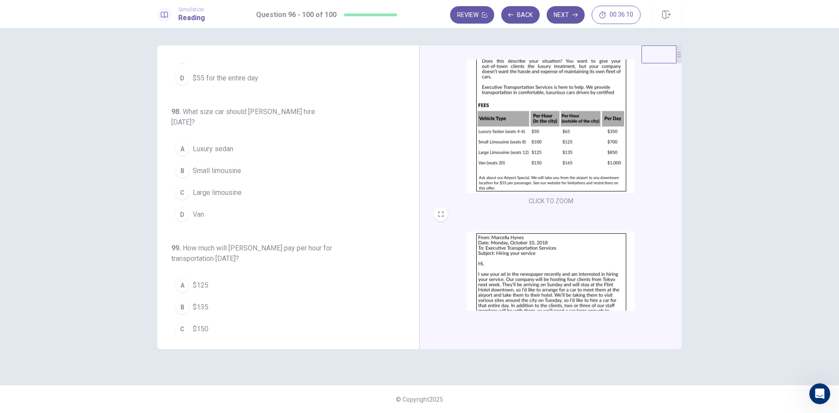
click at [222, 166] on span "Small limousine" at bounding box center [217, 171] width 49 height 10
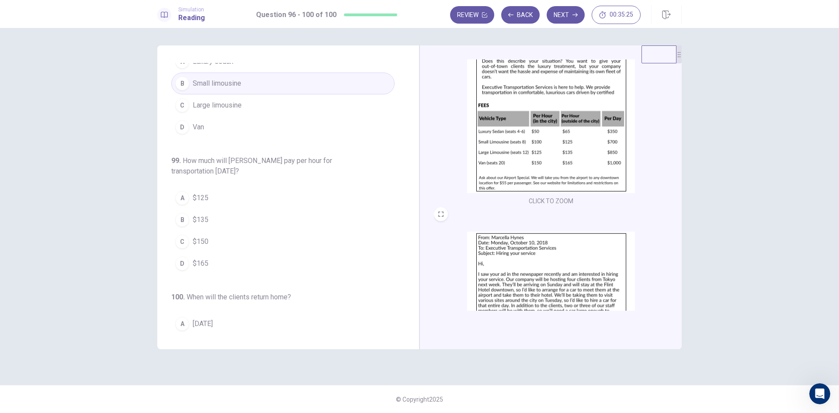
click at [184, 256] on div "D" at bounding box center [182, 263] width 14 height 14
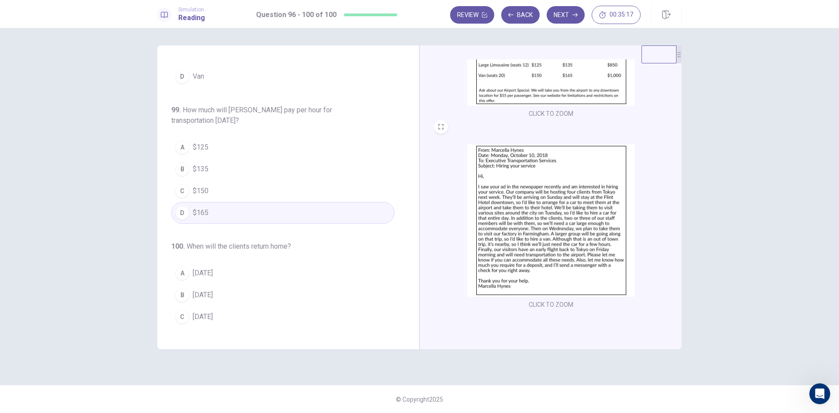
scroll to position [364, 0]
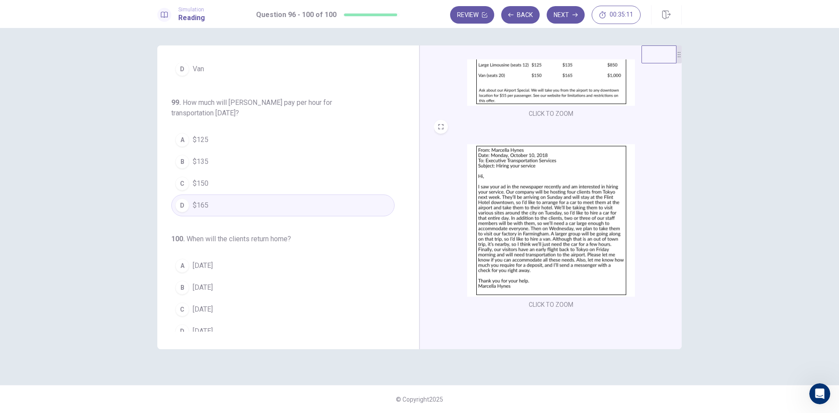
click at [208, 326] on span "[DATE]" at bounding box center [203, 331] width 20 height 10
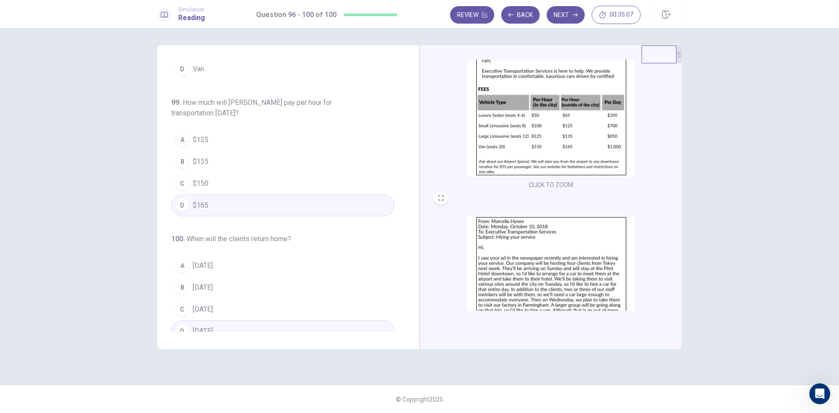
scroll to position [0, 0]
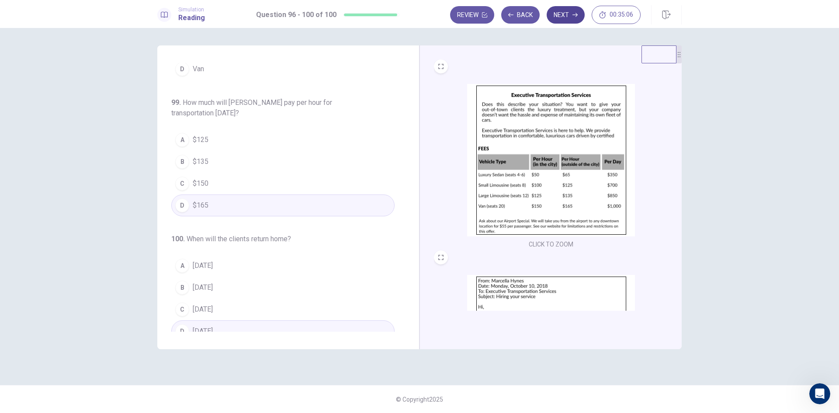
click at [570, 14] on button "Next" at bounding box center [566, 14] width 38 height 17
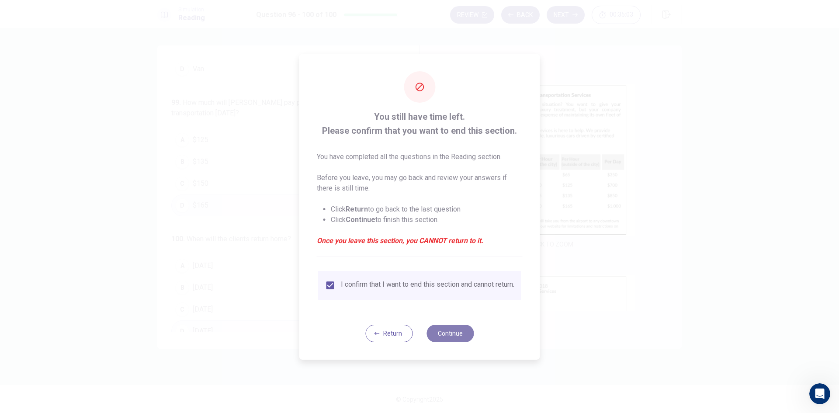
click at [447, 335] on button "Continue" at bounding box center [449, 333] width 47 height 17
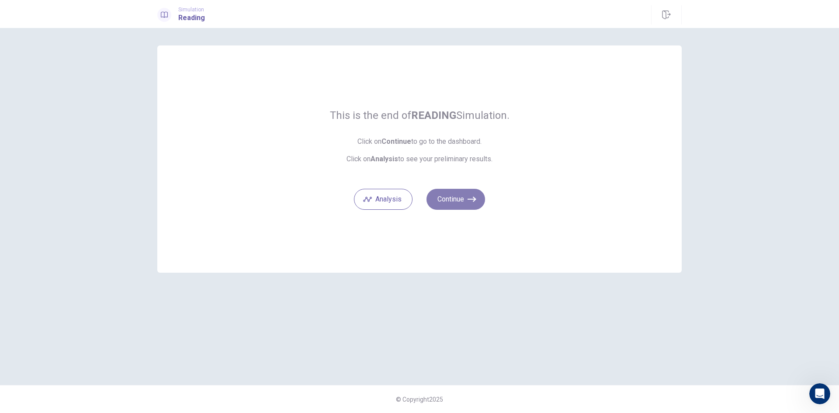
click at [470, 195] on icon "button" at bounding box center [472, 199] width 9 height 9
